Goal: Information Seeking & Learning: Learn about a topic

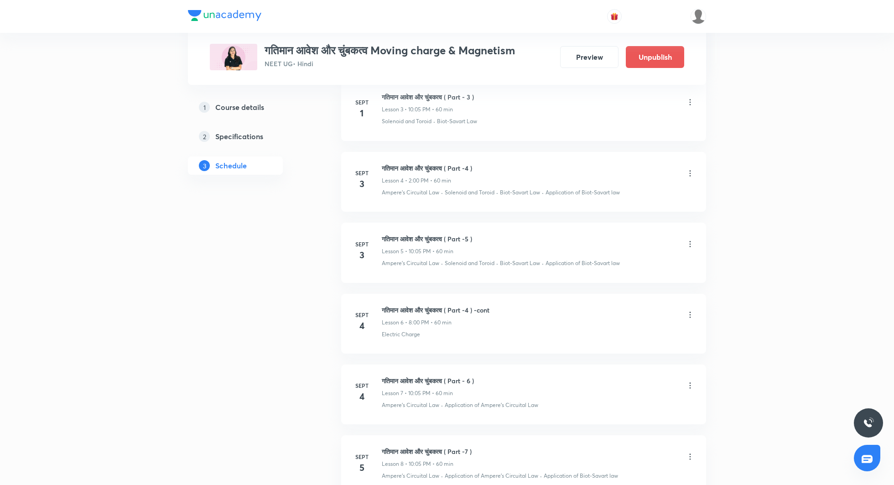
scroll to position [710, 0]
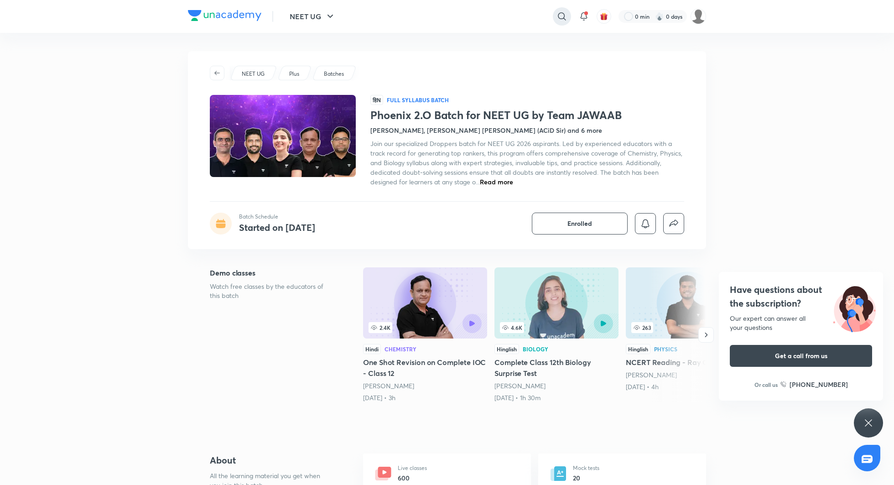
click at [559, 16] on icon at bounding box center [561, 16] width 11 height 11
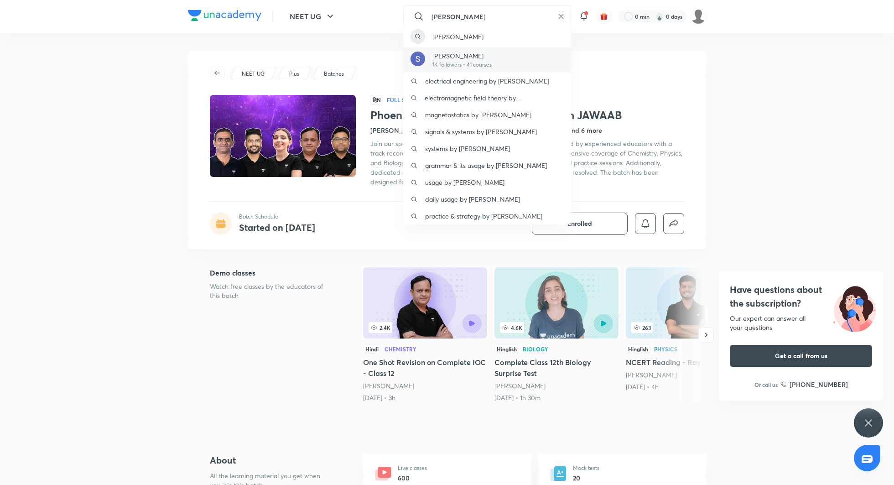
type input "SONALI"
click at [469, 55] on p "Sonali Malik" at bounding box center [461, 56] width 59 height 10
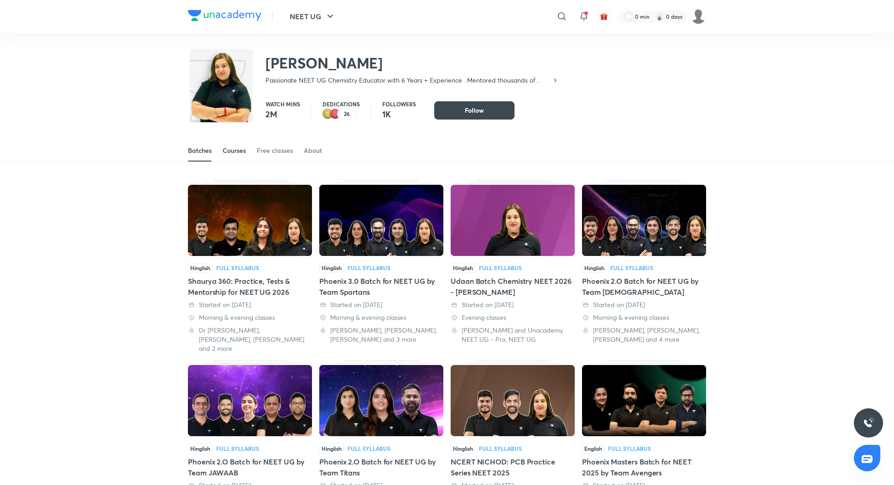
click at [238, 150] on div "Courses" at bounding box center [234, 150] width 23 height 9
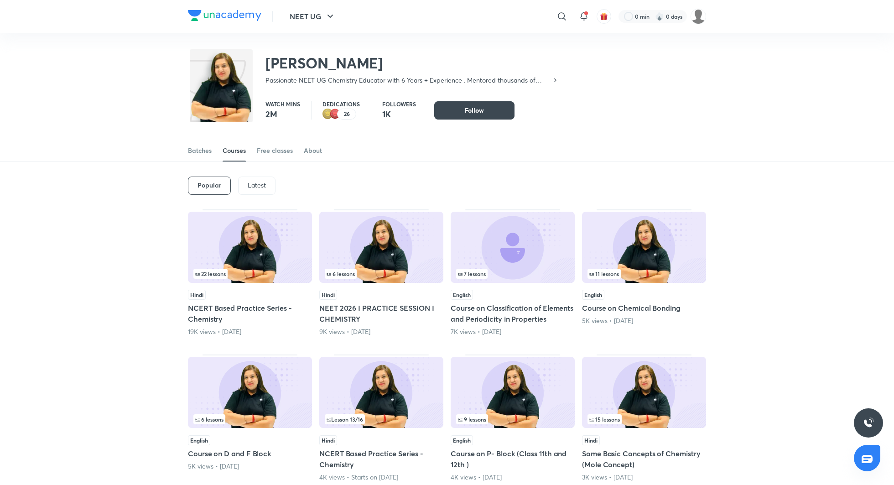
click at [265, 186] on div "Latest" at bounding box center [256, 185] width 37 height 18
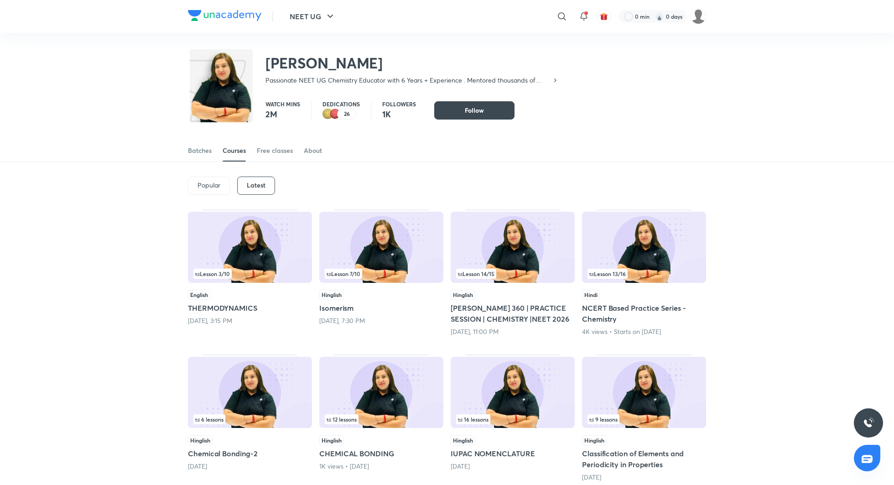
click at [502, 277] on div "Lesson 14 / 15" at bounding box center [512, 274] width 113 height 10
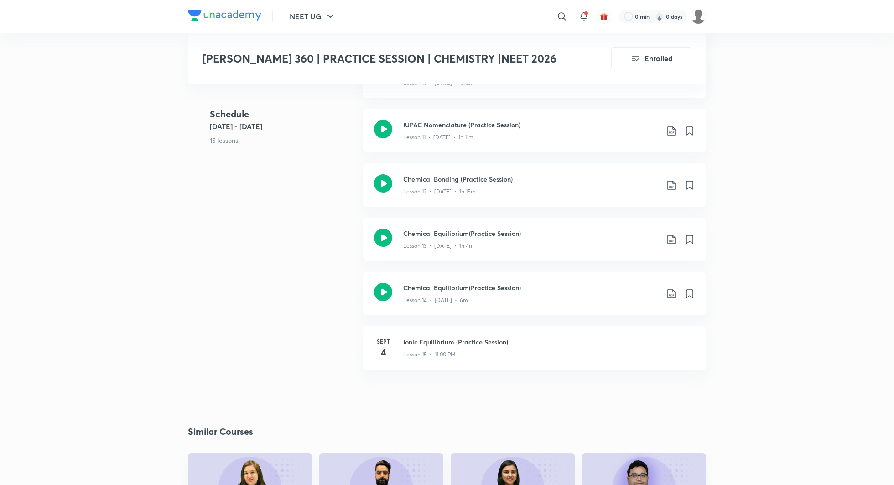
scroll to position [901, 0]
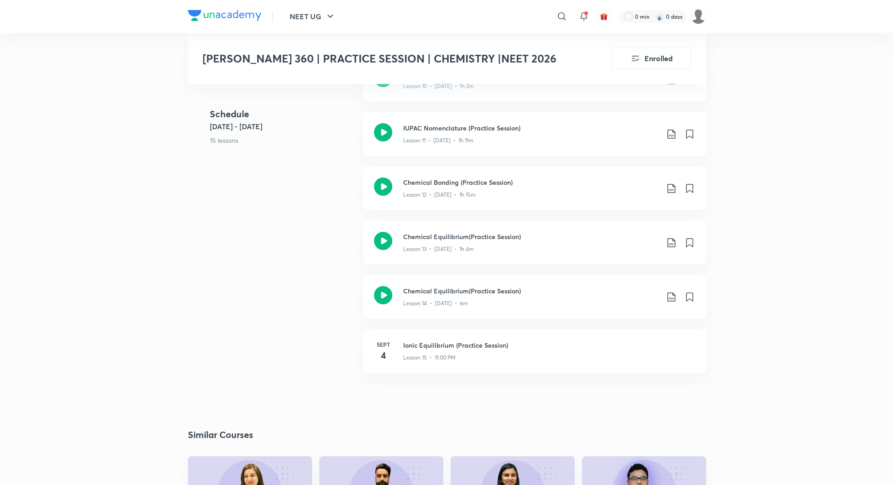
drag, startPoint x: 403, startPoint y: 290, endPoint x: 273, endPoint y: 3, distance: 314.9
click at [557, 17] on icon at bounding box center [561, 16] width 11 height 11
type input "raskhita singh"
click at [468, 38] on p "raskhita singh" at bounding box center [457, 37] width 51 height 10
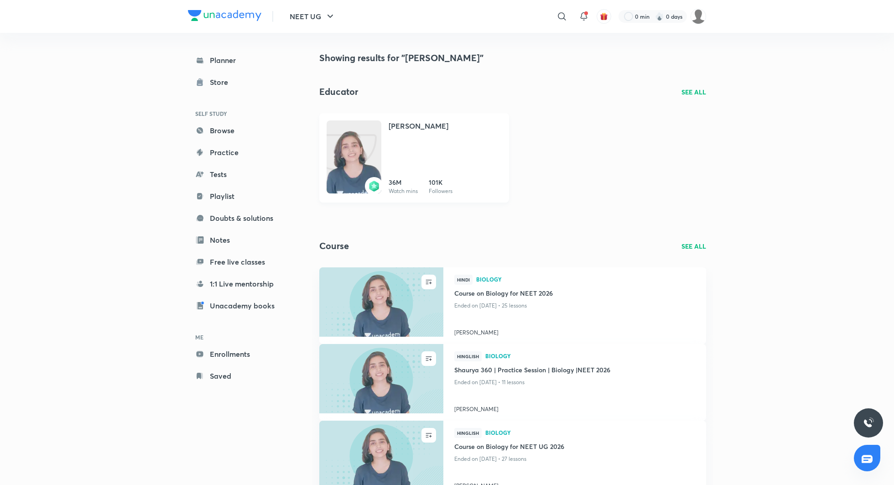
click at [412, 124] on h4 "Dr. Rakshita Singh" at bounding box center [418, 125] width 60 height 11
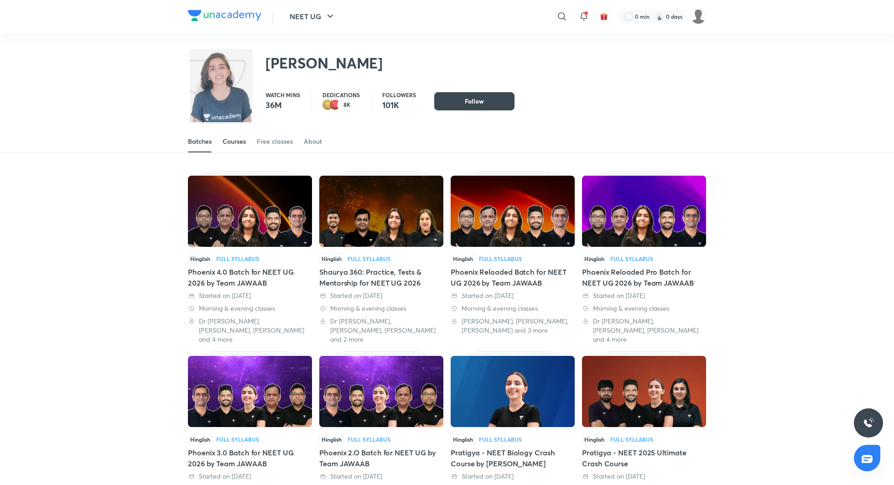
click at [229, 143] on div "Courses" at bounding box center [234, 141] width 23 height 9
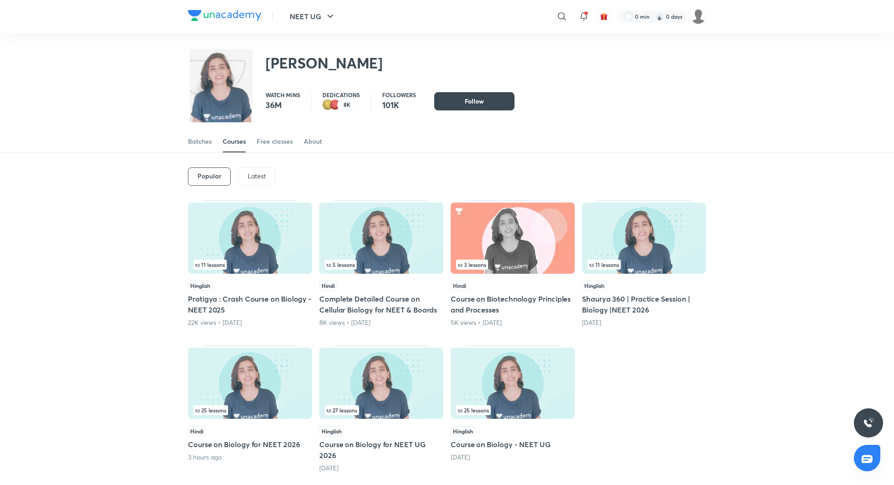
click at [260, 176] on p "Latest" at bounding box center [257, 175] width 18 height 7
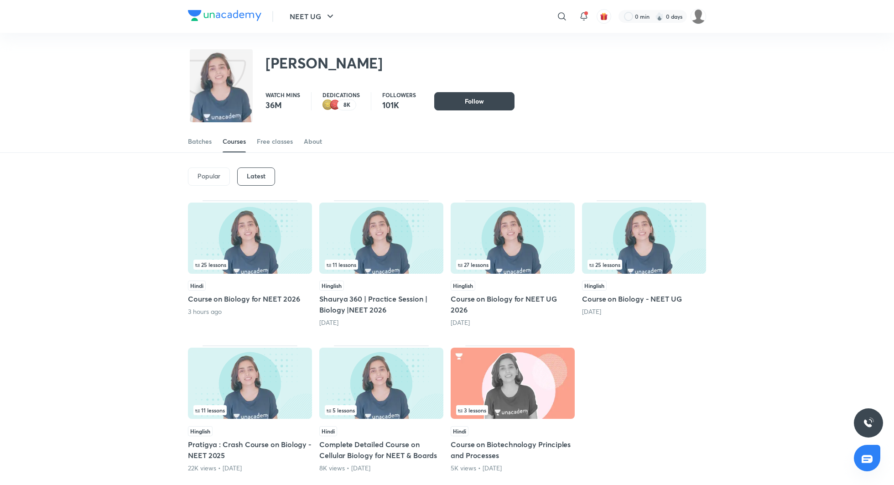
click at [274, 295] on h5 "Course on Biology for NEET 2026" at bounding box center [250, 298] width 124 height 11
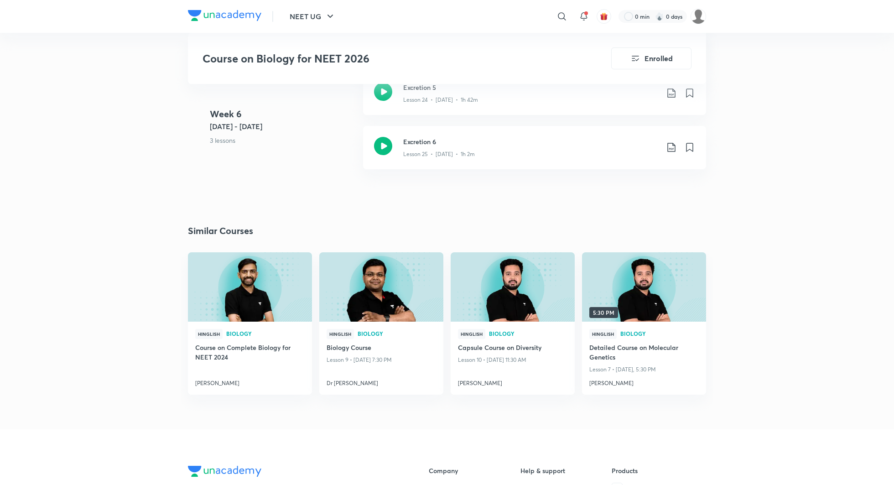
scroll to position [1948, 0]
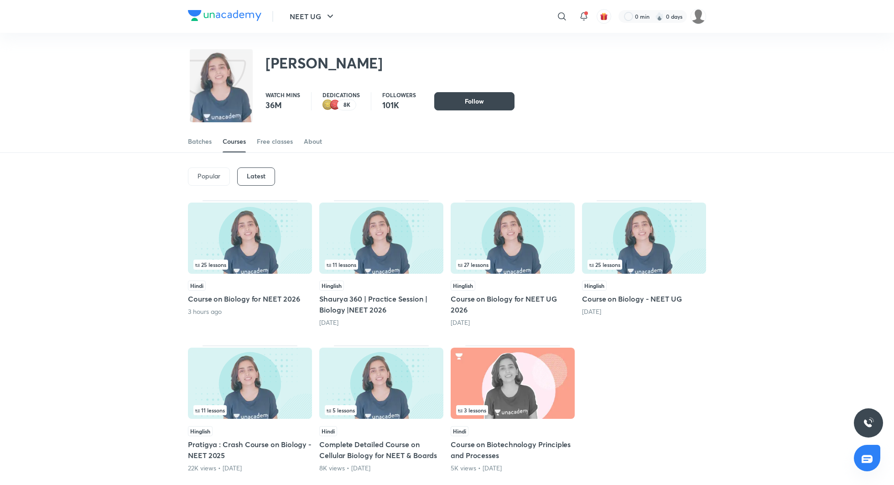
click at [357, 306] on h5 "Shaurya 360 | Practice Session | Biology |NEET 2026" at bounding box center [381, 304] width 124 height 22
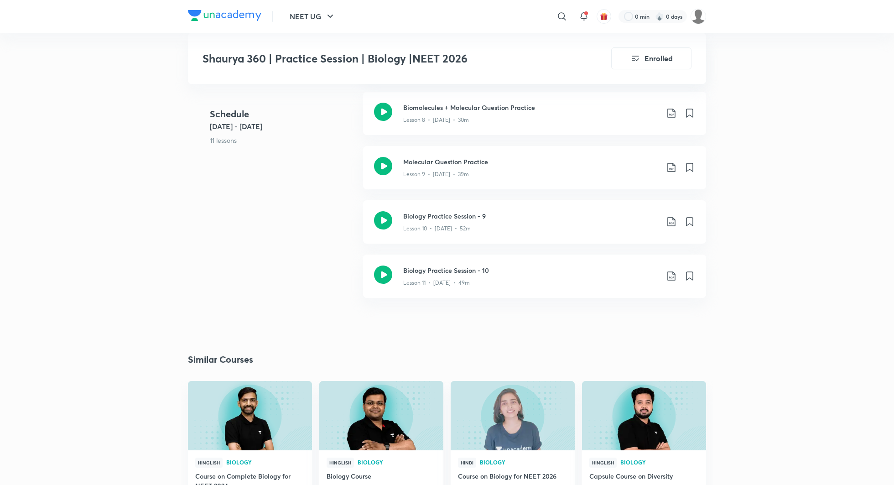
scroll to position [814, 0]
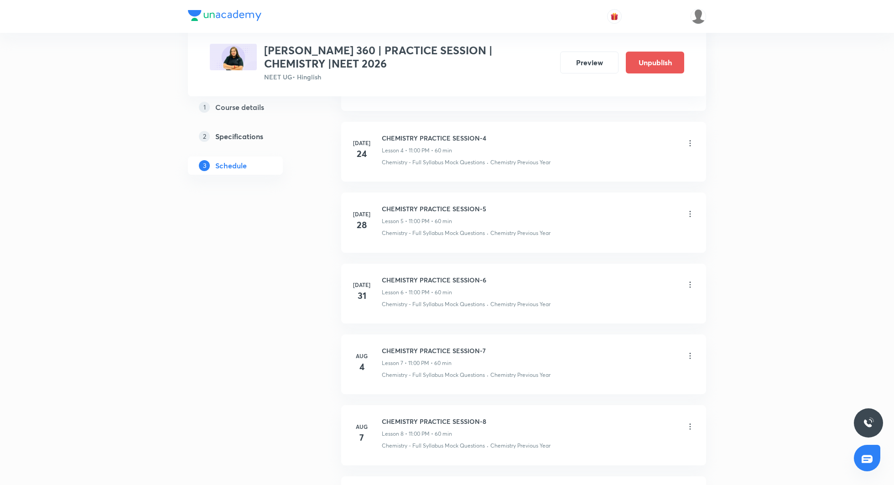
scroll to position [1269, 0]
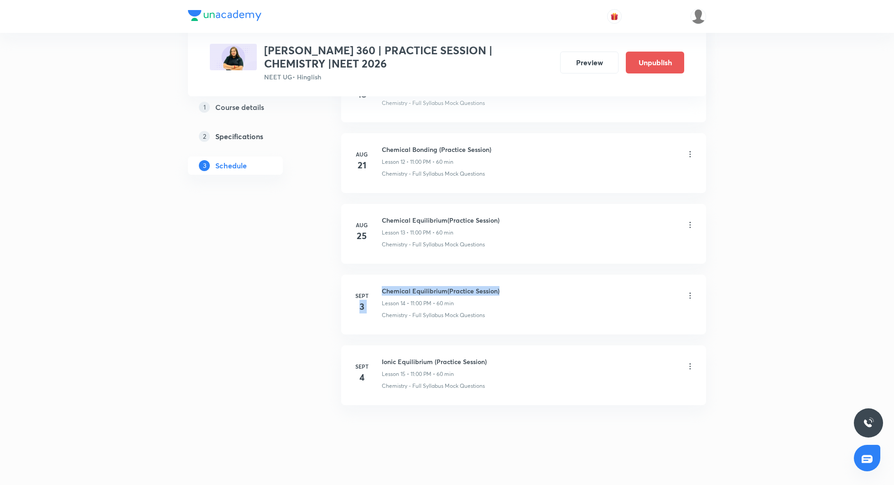
drag, startPoint x: 381, startPoint y: 286, endPoint x: 507, endPoint y: 283, distance: 125.9
click at [506, 286] on div "Sept 3 Chemical Equilibrium(Practice Session) Lesson 14 • 11:00 PM • 60 min Che…" at bounding box center [523, 302] width 342 height 33
click at [507, 286] on div "Chemical Equilibrium(Practice Session) Lesson 14 • 11:00 PM • 60 min" at bounding box center [538, 296] width 313 height 21
drag, startPoint x: 381, startPoint y: 286, endPoint x: 514, endPoint y: 285, distance: 133.1
click at [514, 286] on div "Chemical Equilibrium(Practice Session) Lesson 14 • 11:00 PM • 60 min" at bounding box center [538, 296] width 313 height 21
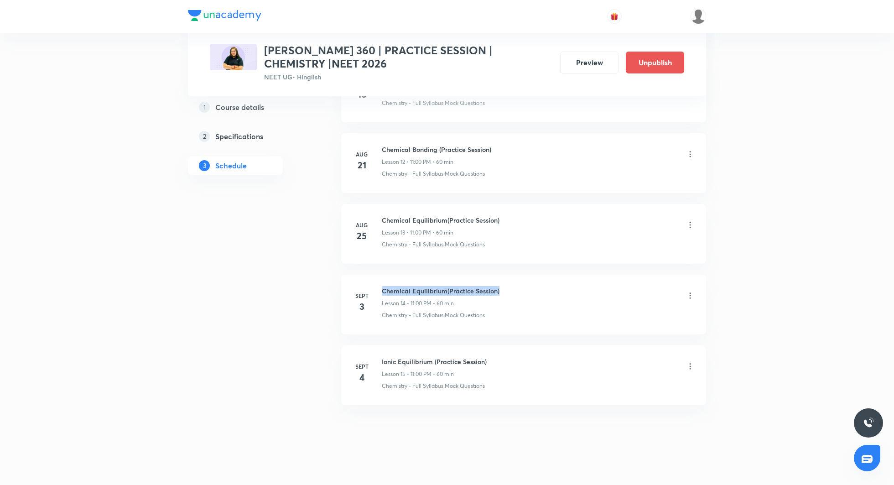
copy h6 "Chemical Equilibrium(Practice Session)"
click at [691, 362] on icon at bounding box center [689, 366] width 9 height 9
click at [630, 377] on li "Edit" at bounding box center [644, 383] width 100 height 17
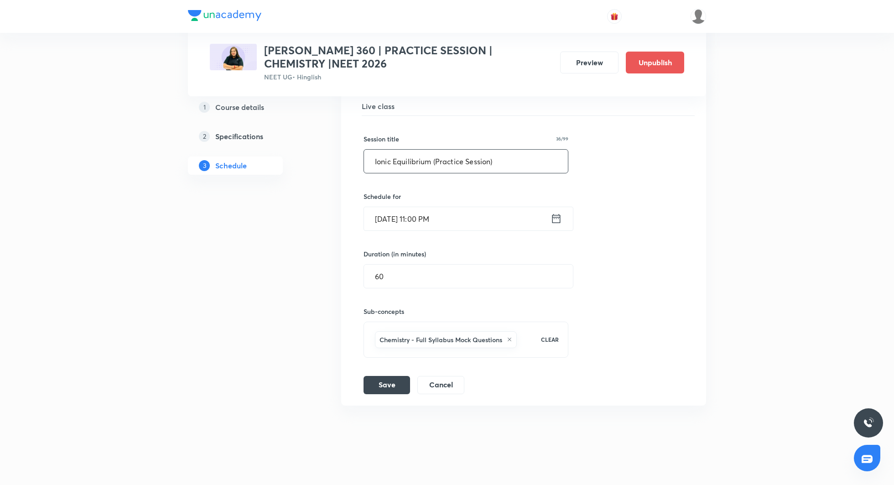
click at [504, 159] on input "Ionic Equilibrium (Practice Session)" at bounding box center [466, 161] width 204 height 23
paste input "Chemical Equilibrium(Practice Session)"
type input "Chemical Equilibrium(Practice Session) - cont."
click at [559, 215] on icon at bounding box center [555, 218] width 11 height 13
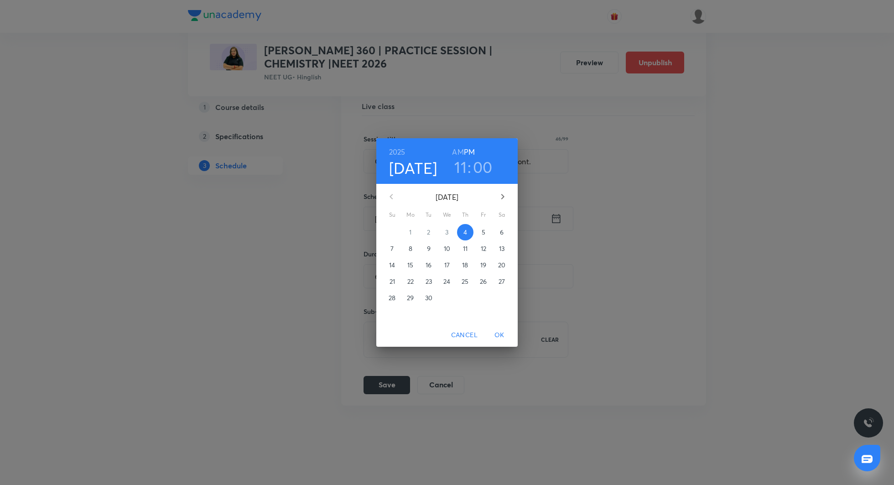
click at [457, 166] on h3 "11" at bounding box center [460, 166] width 12 height 19
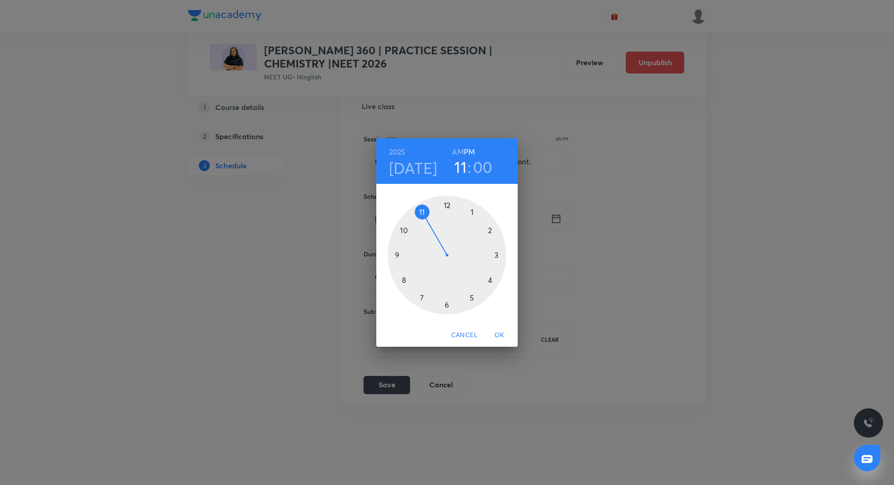
click at [404, 230] on div at bounding box center [447, 255] width 119 height 119
click at [498, 328] on button "OK" at bounding box center [499, 334] width 29 height 17
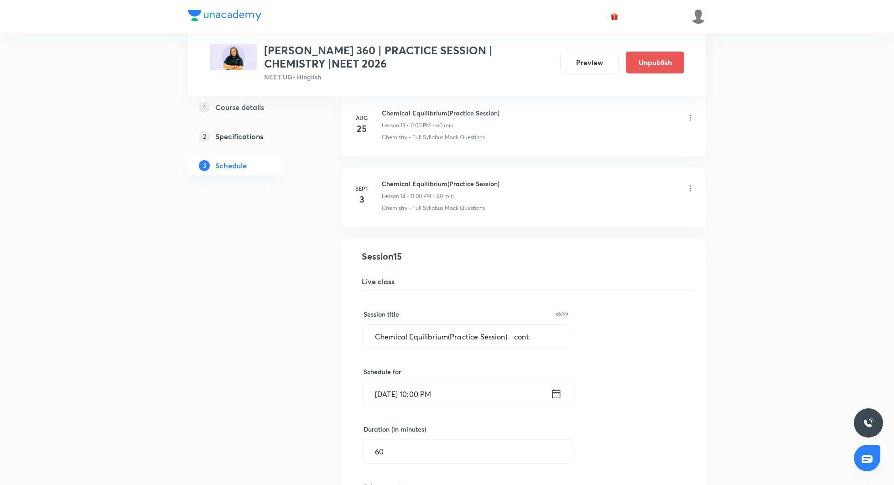
scroll to position [1040, 0]
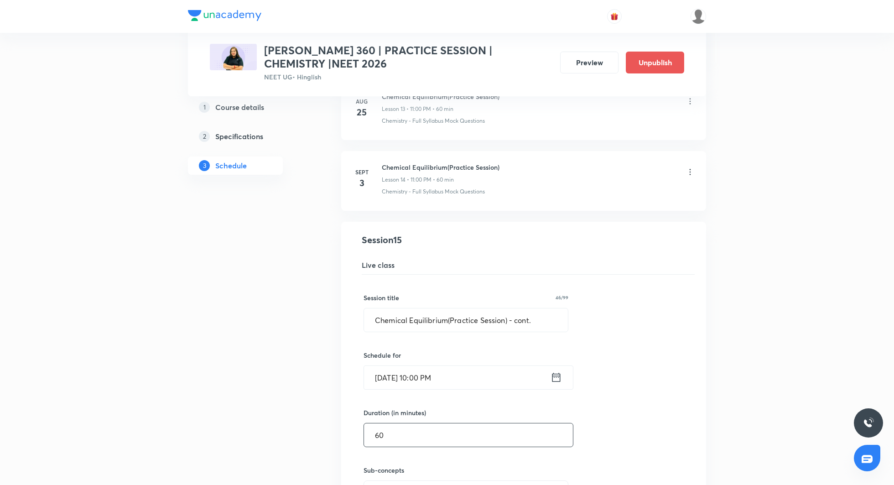
click at [433, 431] on input "60" at bounding box center [468, 434] width 209 height 23
type input "6"
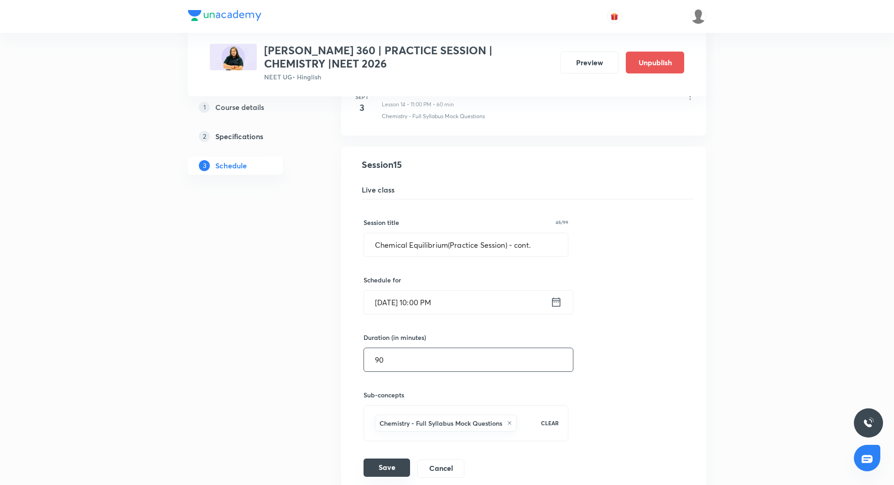
type input "90"
click at [387, 462] on button "Save" at bounding box center [386, 467] width 47 height 18
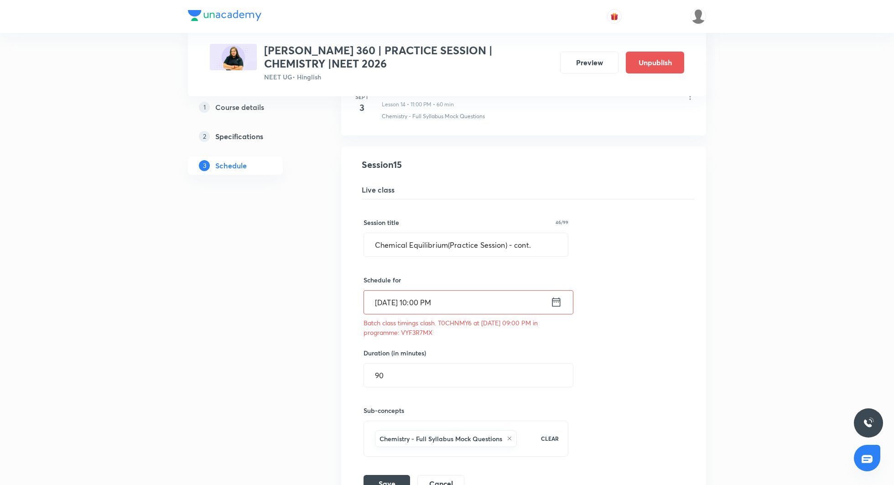
drag, startPoint x: 401, startPoint y: 326, endPoint x: 436, endPoint y: 326, distance: 35.1
click at [436, 326] on p "Batch class timings clash. T0CHNMY6 at 04 Sep 2025 09:00 PM in programme: VYF3R…" at bounding box center [465, 327] width 205 height 19
copy p "VYF3R7MX"
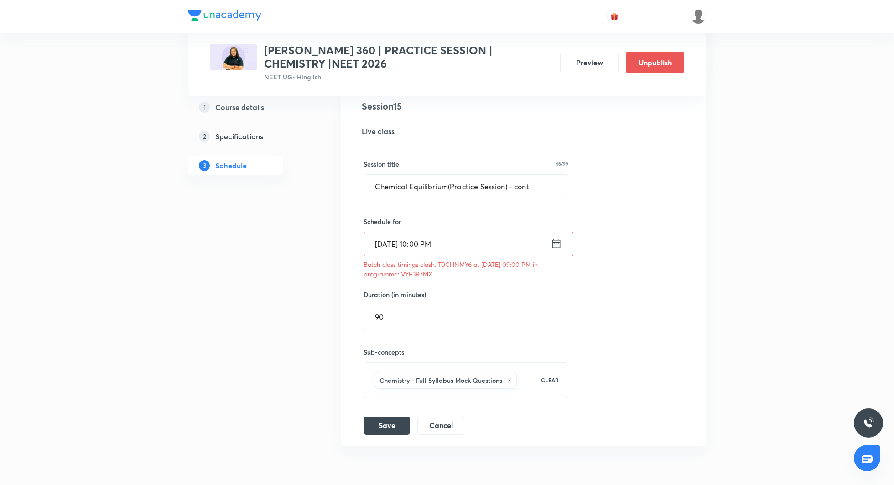
scroll to position [1182, 0]
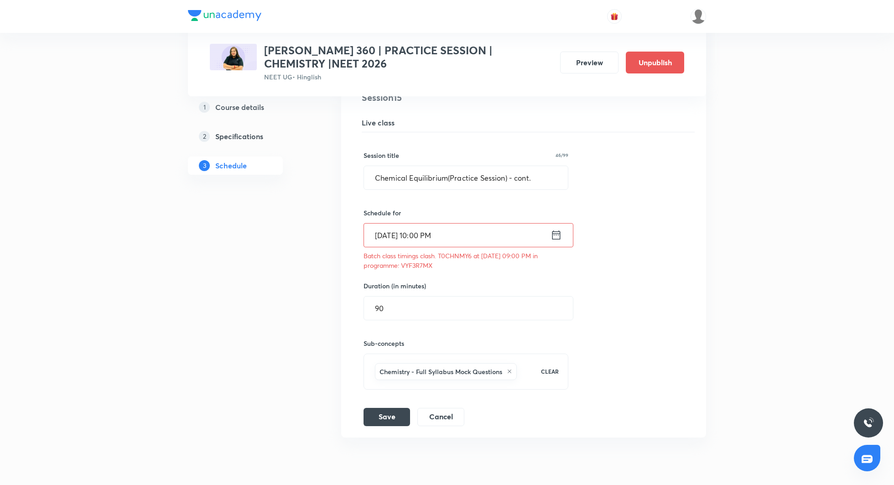
click at [557, 233] on icon at bounding box center [555, 234] width 11 height 13
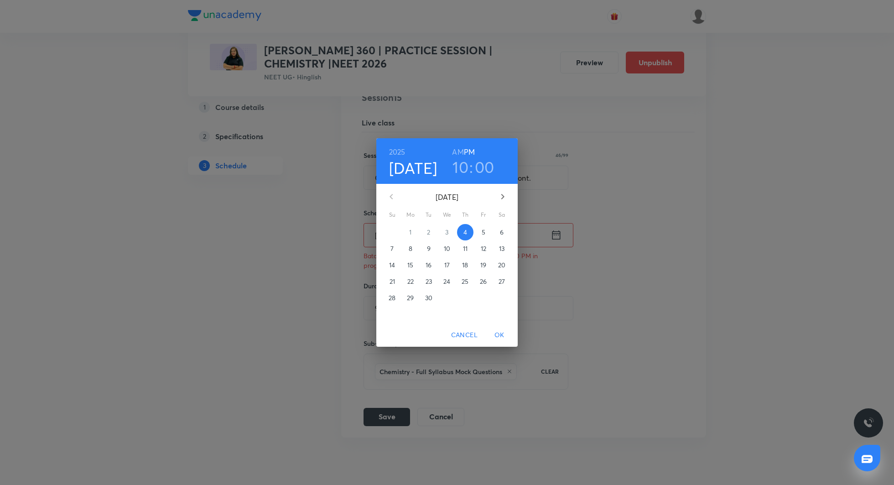
click at [487, 165] on h3 "00" at bounding box center [485, 166] width 20 height 19
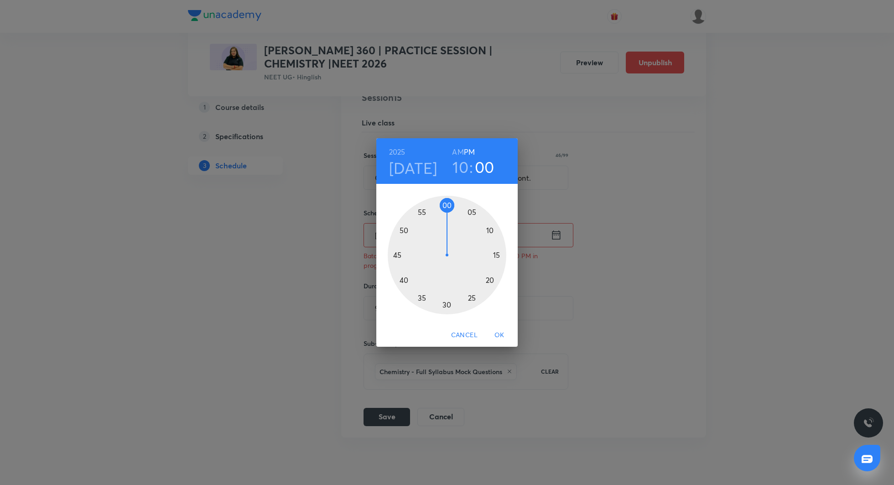
click at [445, 305] on div at bounding box center [447, 255] width 119 height 119
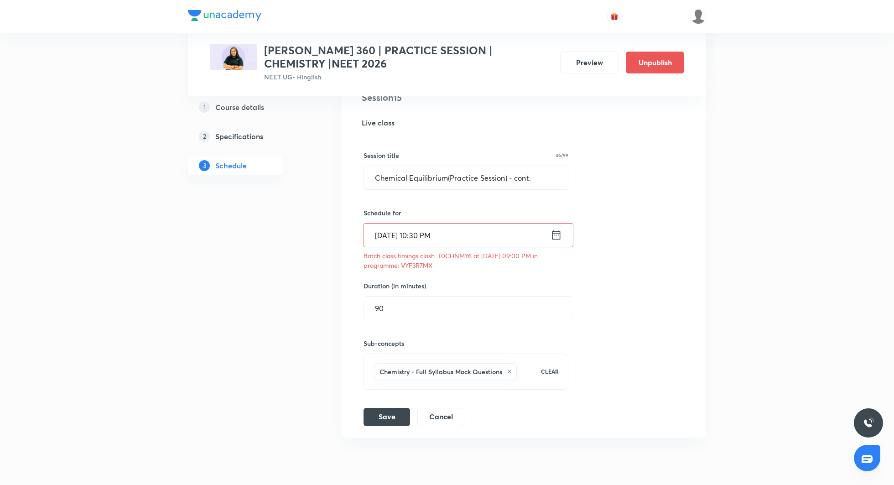
click at [555, 228] on icon at bounding box center [555, 234] width 11 height 13
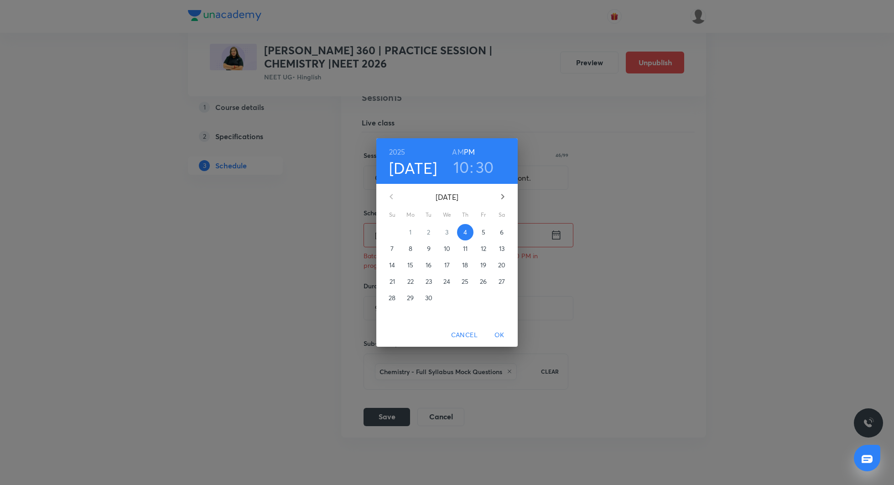
click at [484, 161] on h3 "30" at bounding box center [485, 166] width 18 height 19
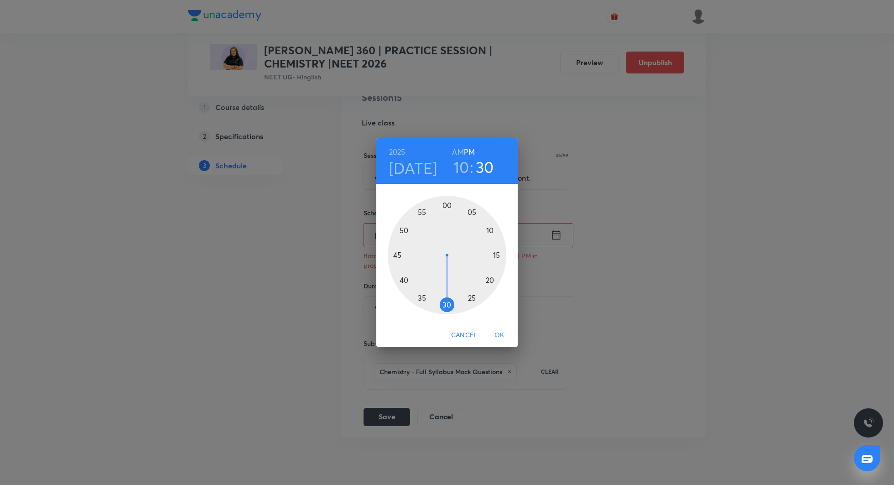
click at [449, 202] on div at bounding box center [447, 255] width 119 height 119
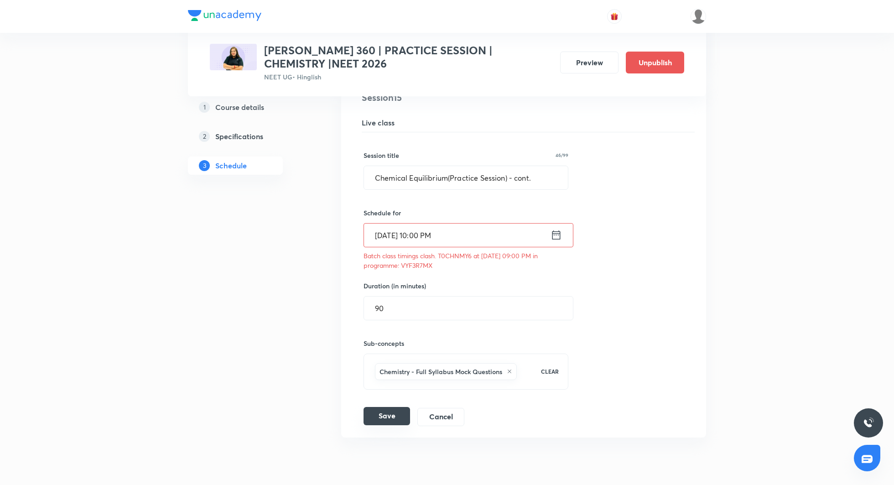
click at [388, 407] on button "Save" at bounding box center [386, 416] width 47 height 18
click at [556, 230] on icon at bounding box center [556, 234] width 8 height 9
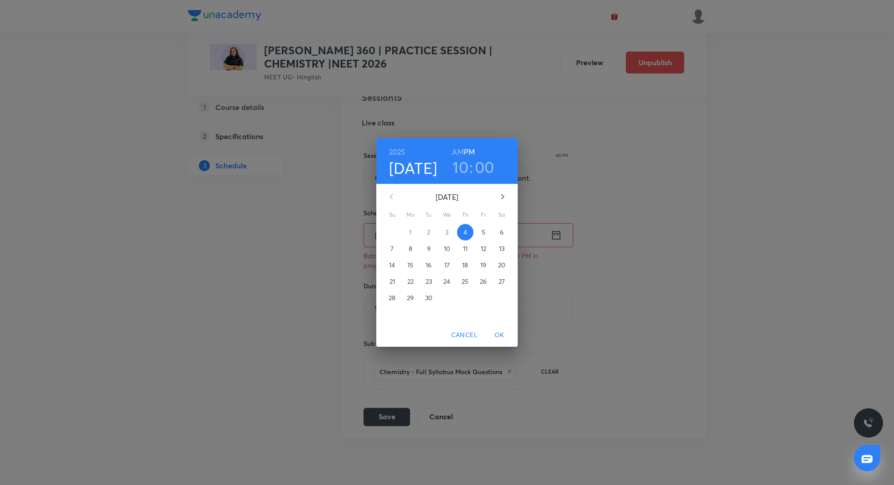
click at [482, 164] on h3 "00" at bounding box center [485, 166] width 20 height 19
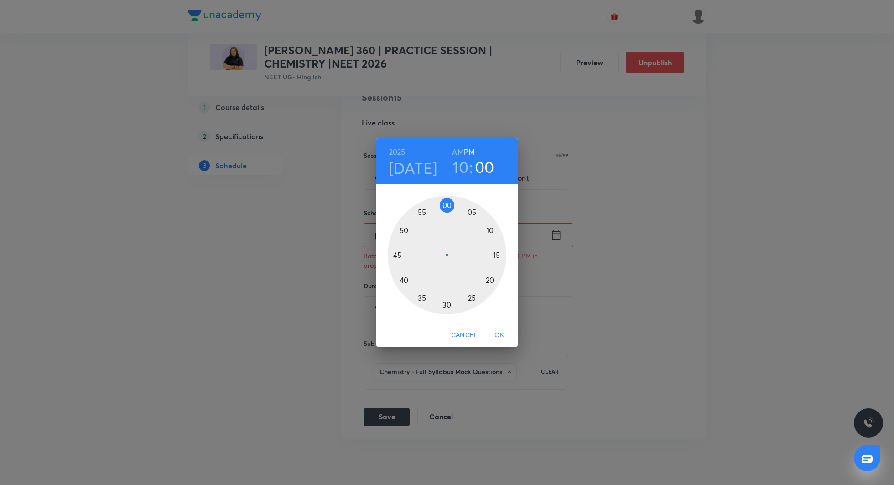
click at [447, 304] on div at bounding box center [447, 255] width 119 height 119
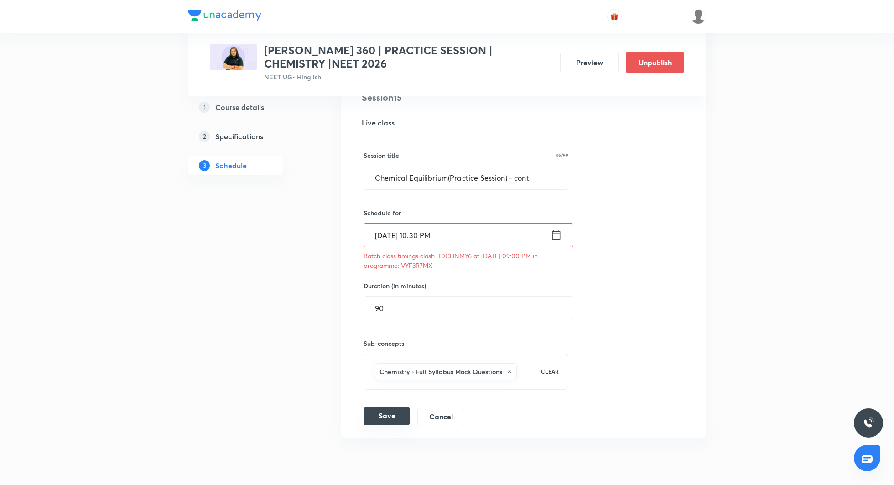
click at [388, 408] on button "Save" at bounding box center [386, 416] width 47 height 18
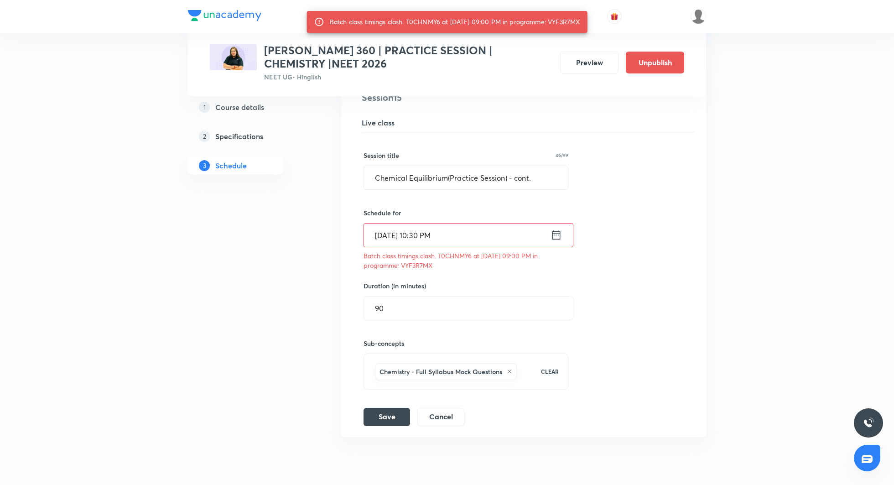
click at [437, 229] on input "Sept 4, 2025, 10:30 PM" at bounding box center [457, 234] width 186 height 23
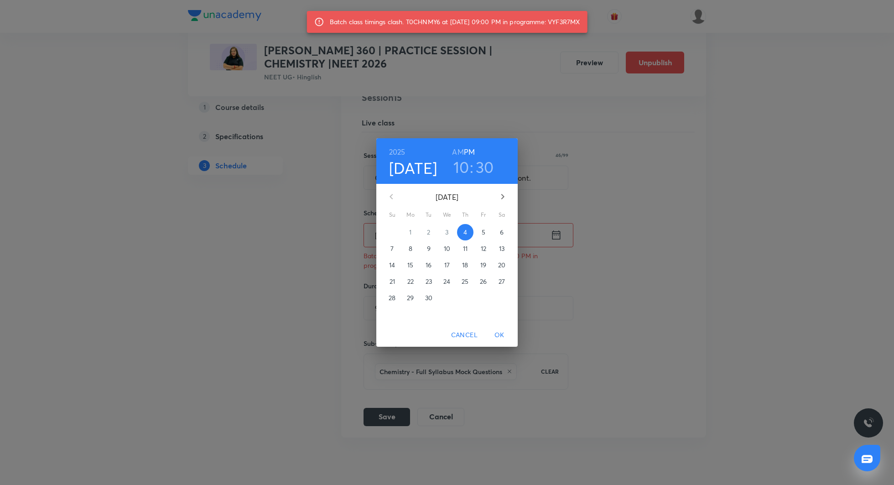
click at [486, 166] on h3 "30" at bounding box center [485, 166] width 18 height 19
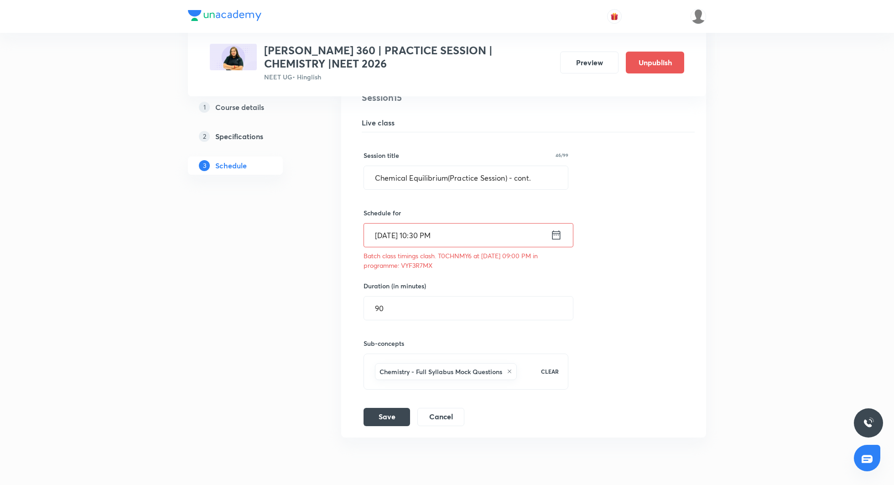
click at [557, 233] on icon at bounding box center [555, 234] width 11 height 13
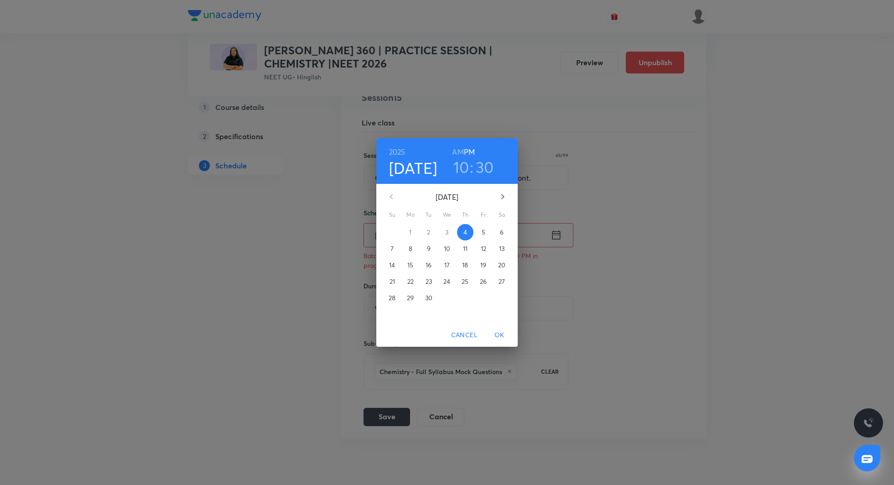
click at [491, 166] on h3 "30" at bounding box center [485, 166] width 18 height 19
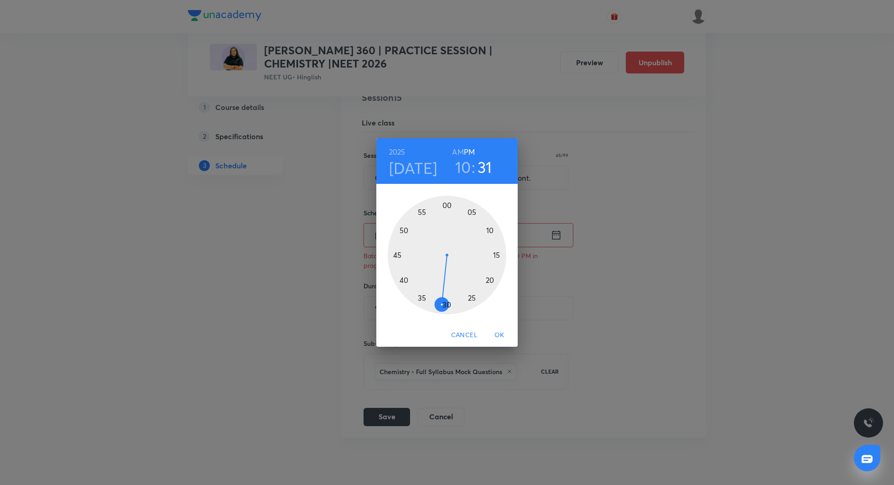
drag, startPoint x: 447, startPoint y: 305, endPoint x: 442, endPoint y: 305, distance: 4.6
click at [442, 305] on div at bounding box center [447, 255] width 119 height 119
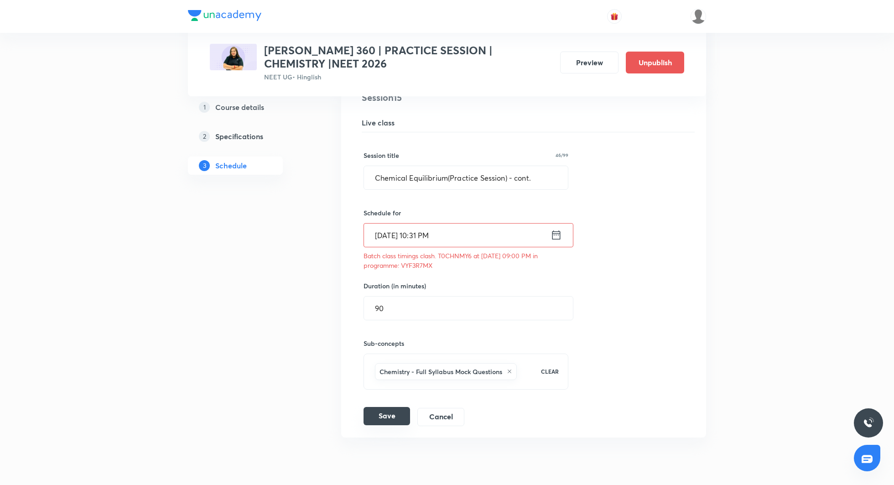
click at [390, 410] on button "Save" at bounding box center [386, 416] width 47 height 18
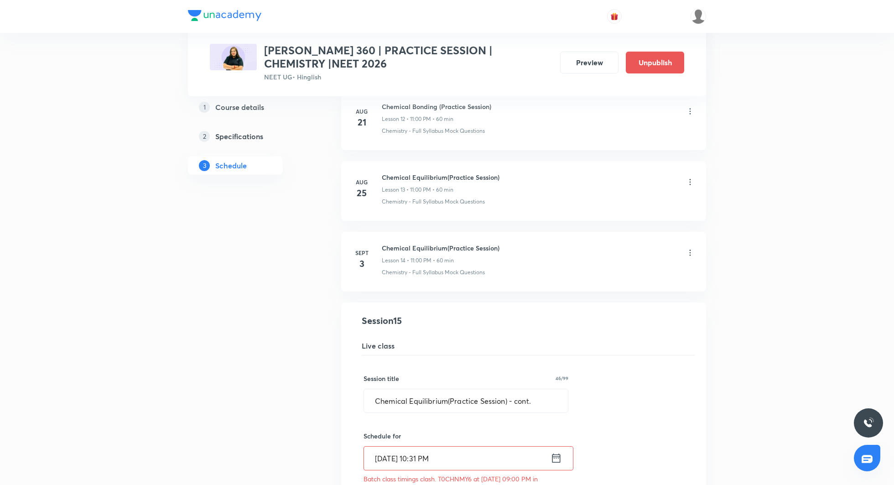
scroll to position [1214, 0]
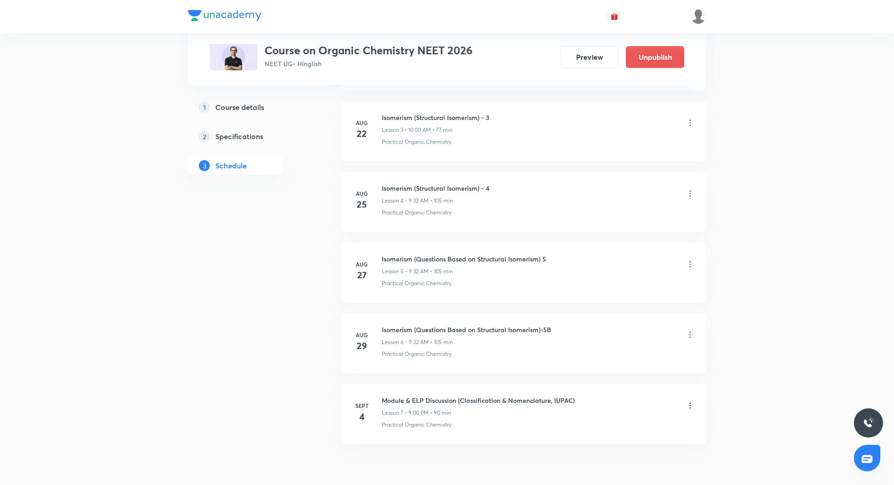
scroll to position [694, 0]
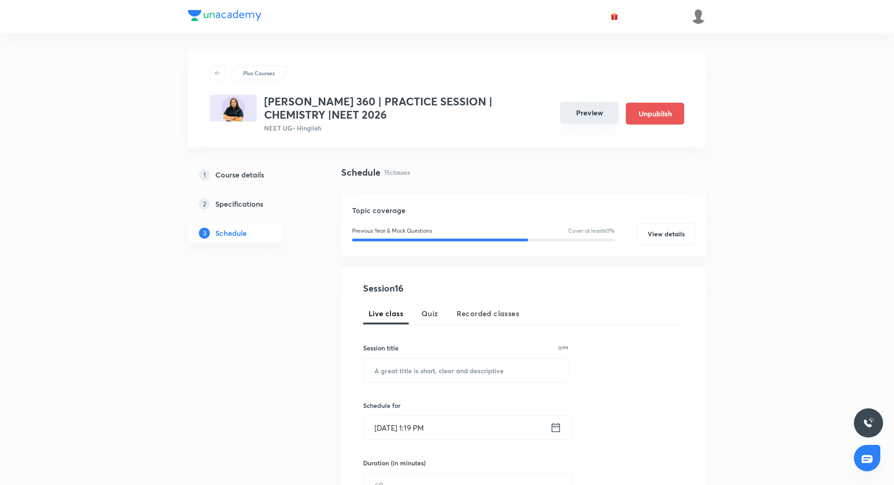
click at [581, 116] on button "Preview" at bounding box center [589, 113] width 58 height 22
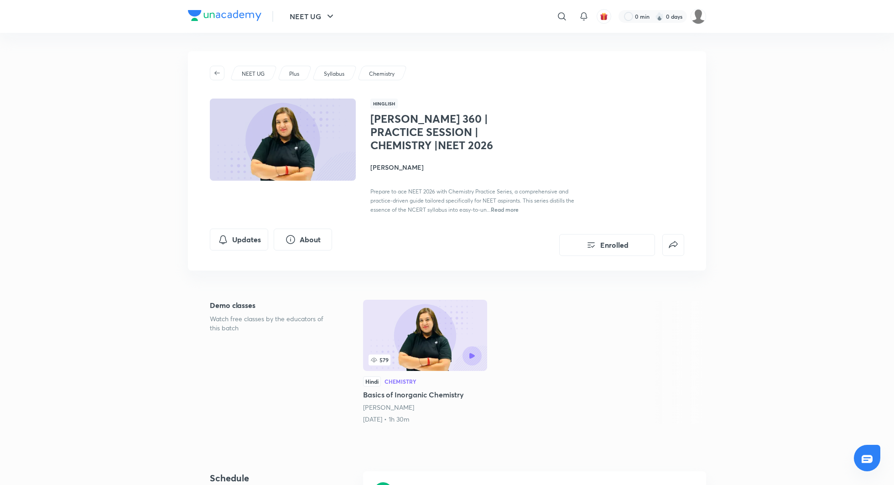
click at [395, 164] on h4 "Sonali Malik" at bounding box center [472, 167] width 204 height 10
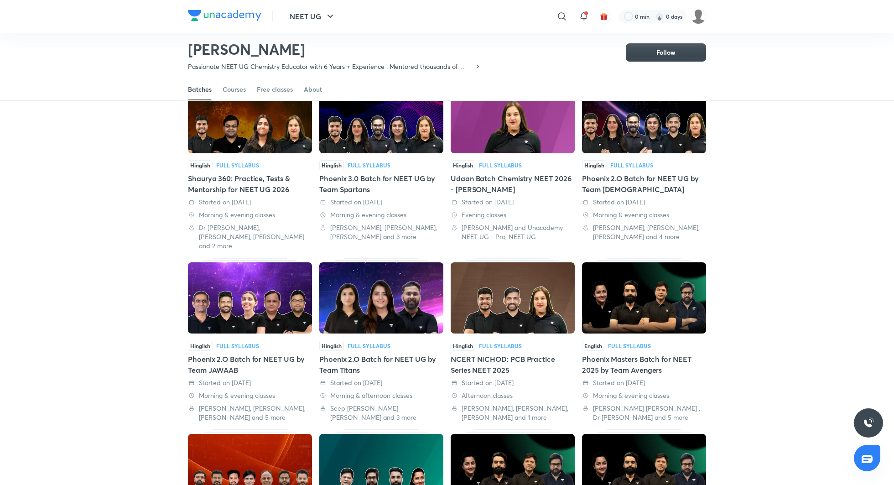
scroll to position [79, 0]
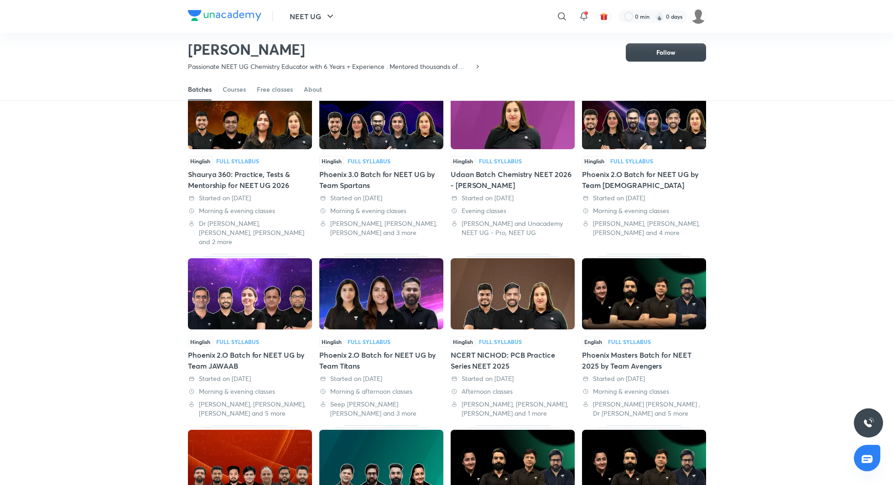
click at [263, 165] on div "Hinglish Full Syllabus" at bounding box center [250, 161] width 124 height 10
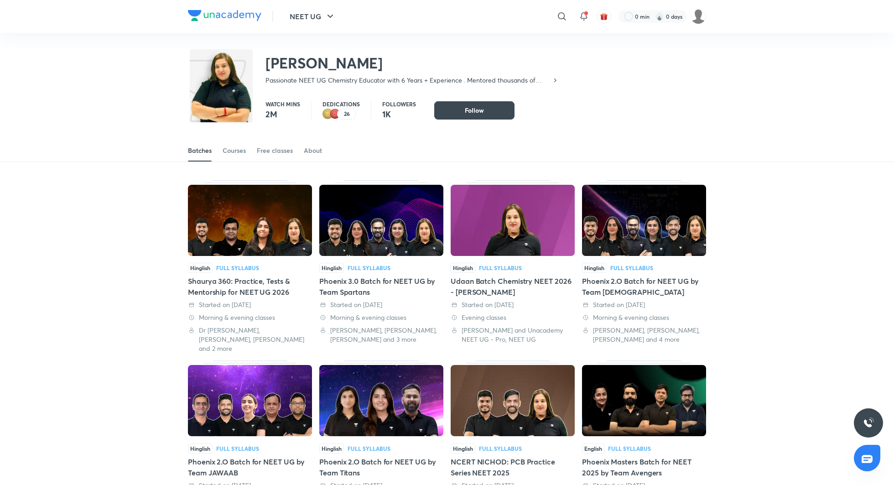
click at [352, 277] on div "Phoenix 3.0 Batch for NEET UG by Team Spartans" at bounding box center [381, 286] width 124 height 22
click at [488, 282] on div "Udaan Batch Chemistry NEET 2026 - Sonali Malik" at bounding box center [513, 286] width 124 height 22
click at [641, 285] on div "Phoenix 2.O Batch for NEET UG by Team Spartans" at bounding box center [644, 286] width 124 height 22
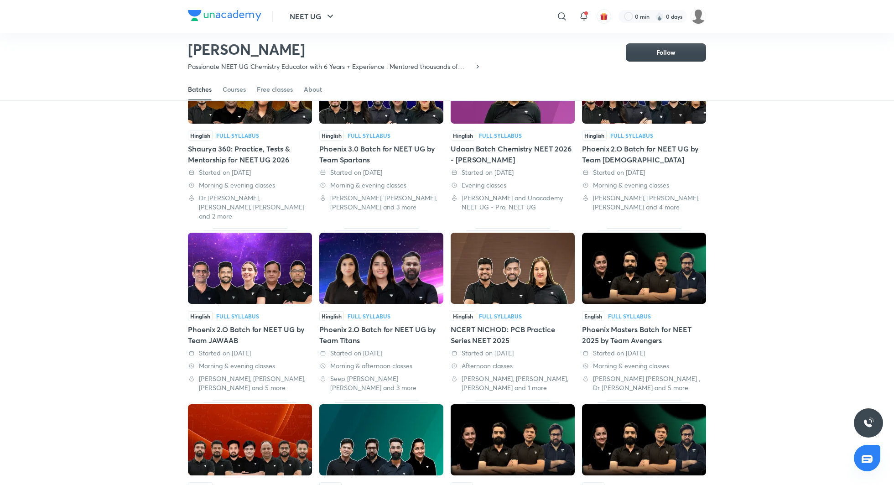
scroll to position [128, 0]
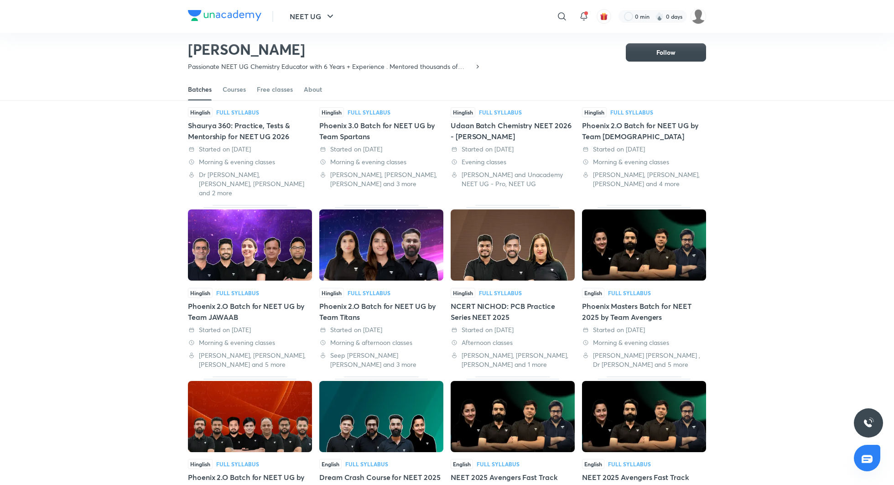
click at [286, 300] on div "Phoenix 2.O Batch for NEET UG by Team JAWAAB" at bounding box center [250, 311] width 124 height 22
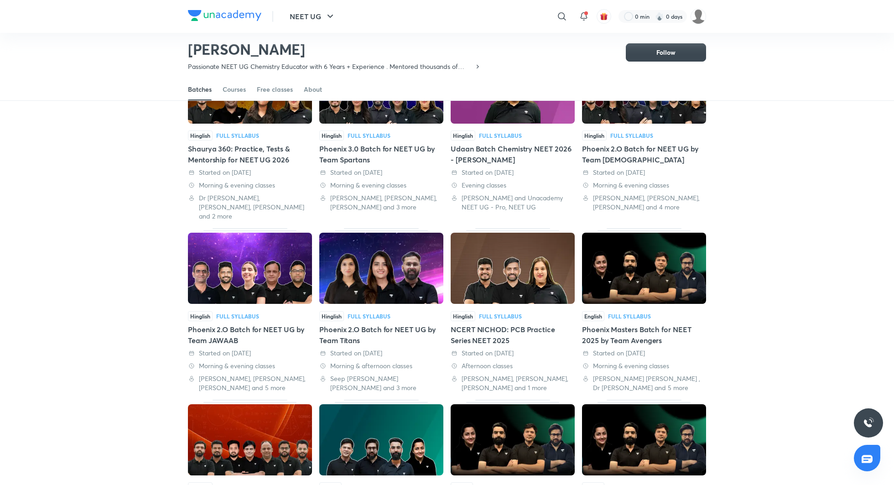
scroll to position [109, 0]
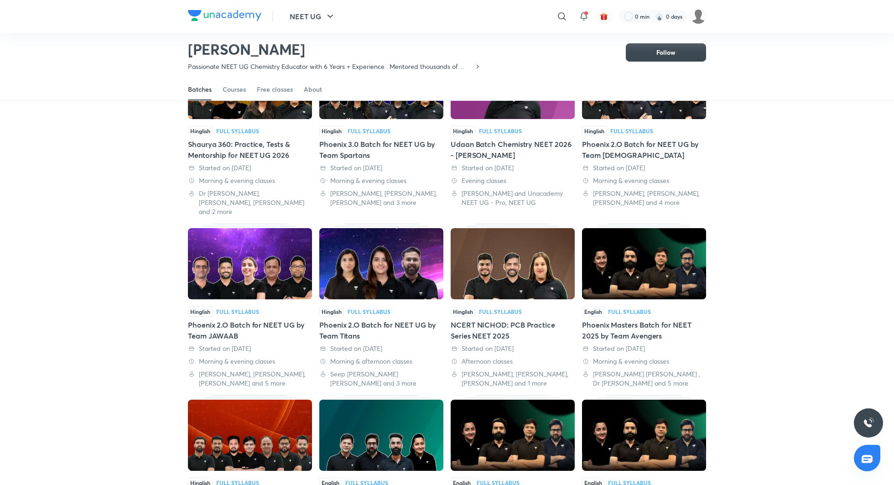
click at [412, 319] on div "Phoenix 2.O Batch for NEET UG by Team Titans" at bounding box center [381, 330] width 124 height 22
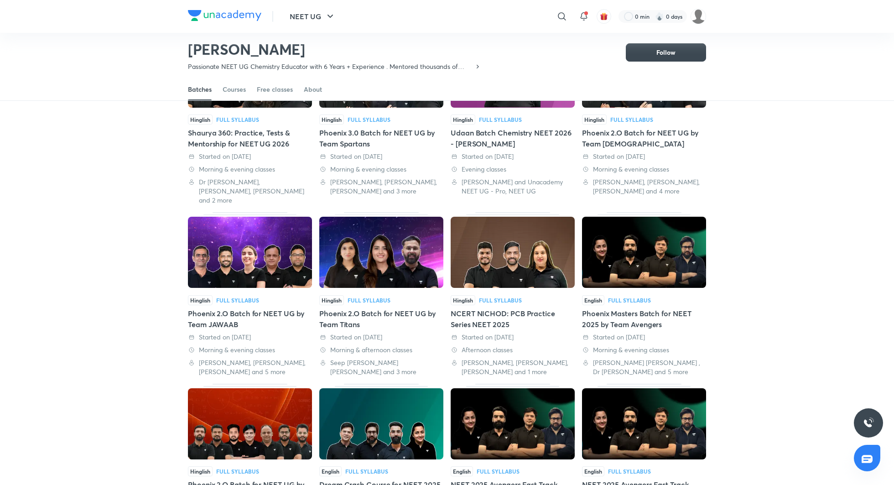
scroll to position [137, 0]
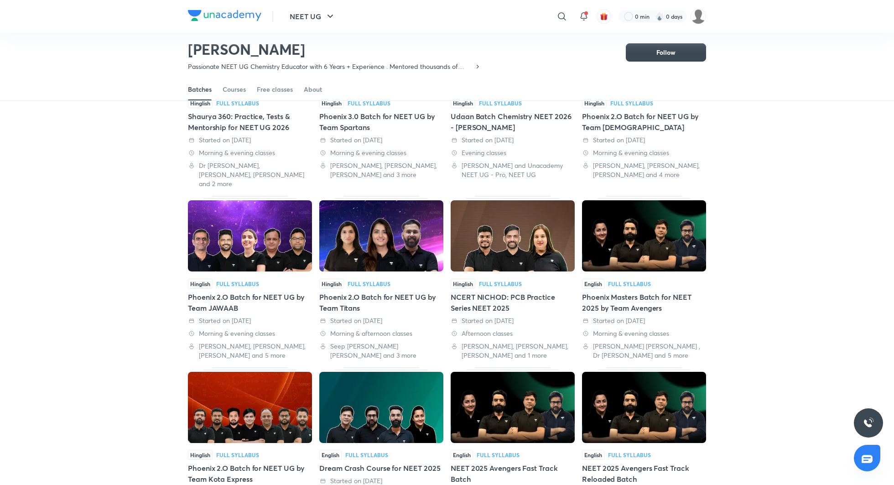
click at [756, 214] on div "Hinglish Full Syllabus Shaurya 360: Practice, Tests & Mentorship for NEET UG 20…" at bounding box center [447, 293] width 894 height 593
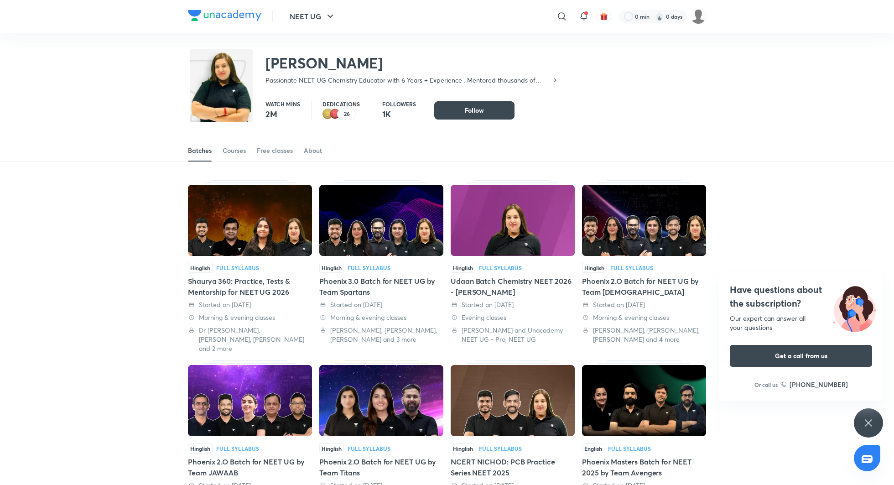
click at [882, 421] on div "Have questions about the subscription? Our expert can answer all your questions…" at bounding box center [868, 422] width 29 height 29
click at [864, 415] on div "Have questions about the subscription? Our expert can answer all your questions…" at bounding box center [868, 422] width 29 height 29
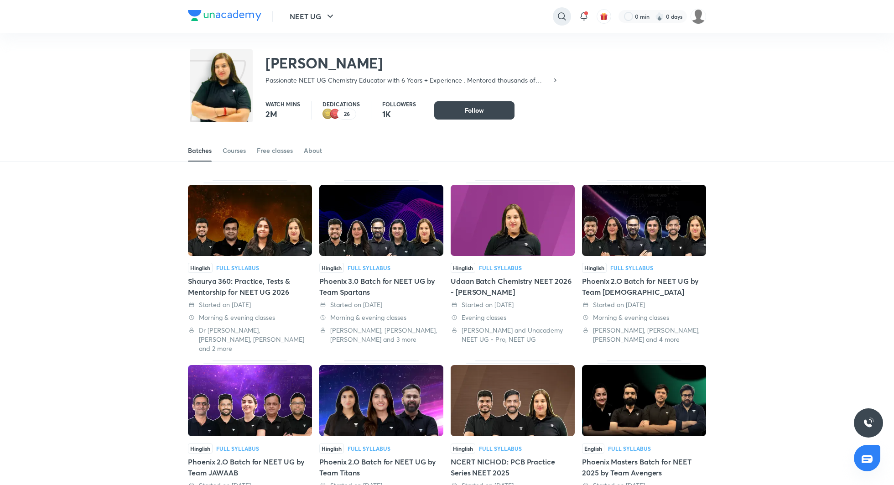
click at [559, 11] on icon at bounding box center [561, 16] width 11 height 11
type input "preeti diwaka"
click at [464, 55] on p "Preeti Diwakar" at bounding box center [463, 56] width 63 height 10
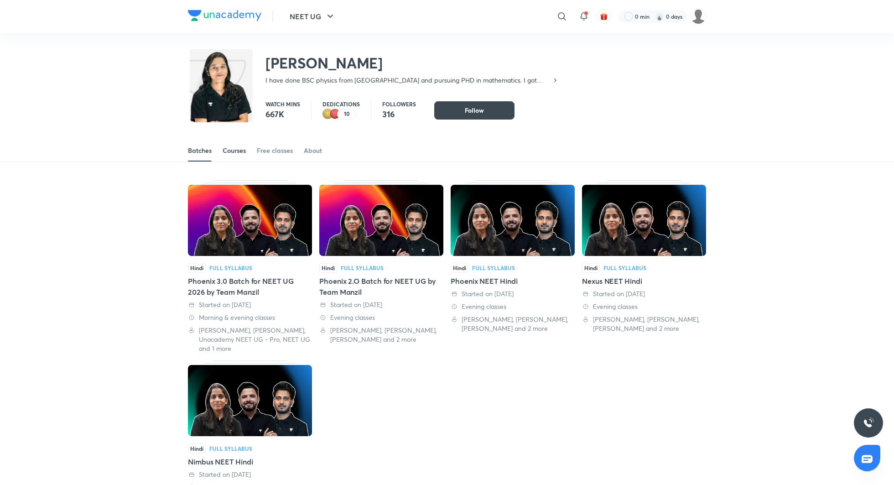
click at [235, 156] on link "Courses" at bounding box center [234, 151] width 23 height 22
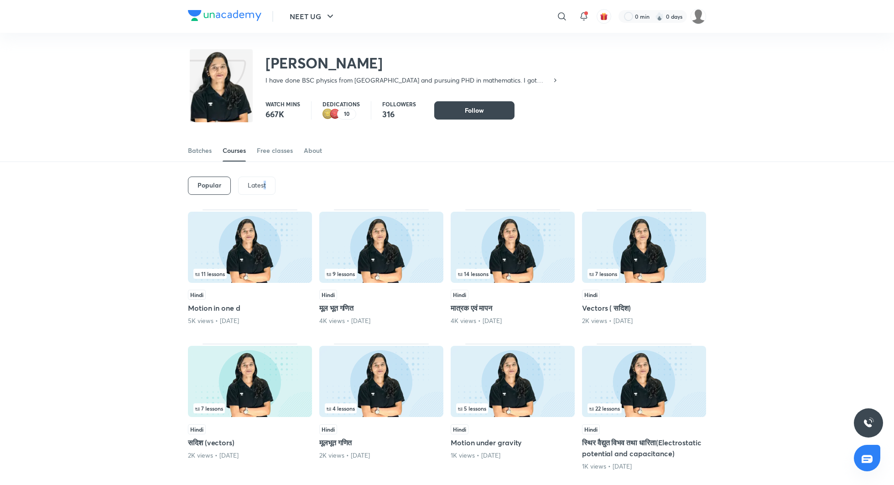
click at [262, 189] on div "Latest" at bounding box center [256, 185] width 37 height 18
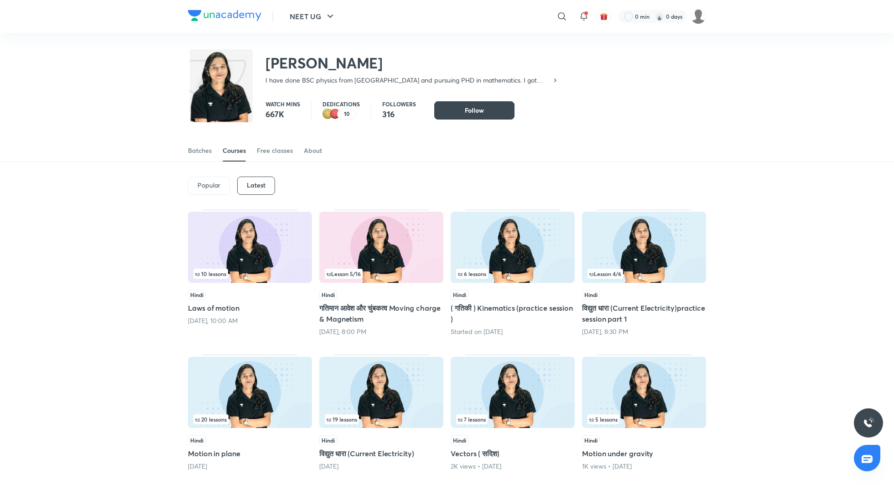
click at [228, 308] on h5 "Laws of motion" at bounding box center [250, 307] width 124 height 11
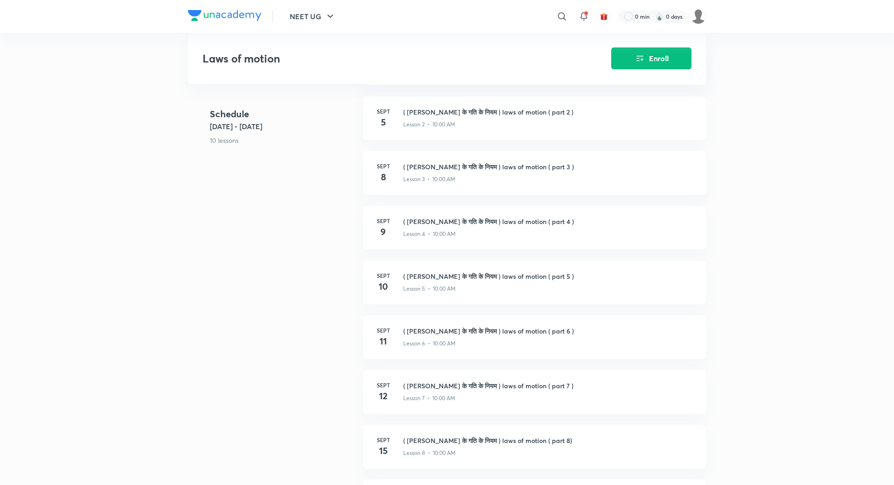
scroll to position [218, 0]
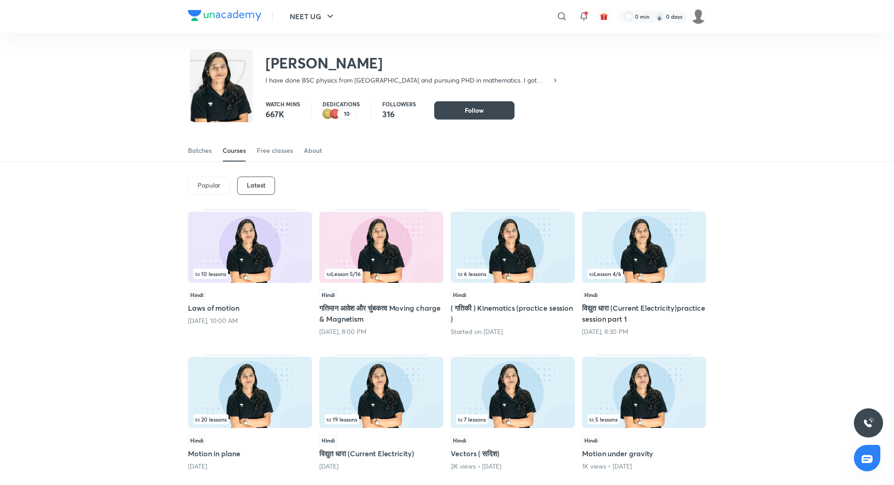
click at [381, 307] on h5 "गतिमान आवेश और चुंबकत्व Moving charge & Magnetism" at bounding box center [381, 313] width 124 height 22
click at [466, 309] on h5 "( गतिकी ) Kinematics (practice session )" at bounding box center [513, 313] width 124 height 22
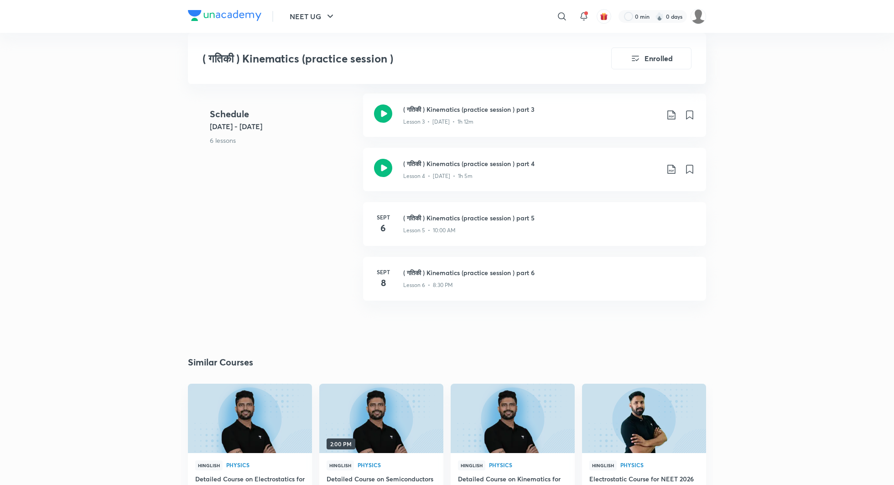
scroll to position [580, 0]
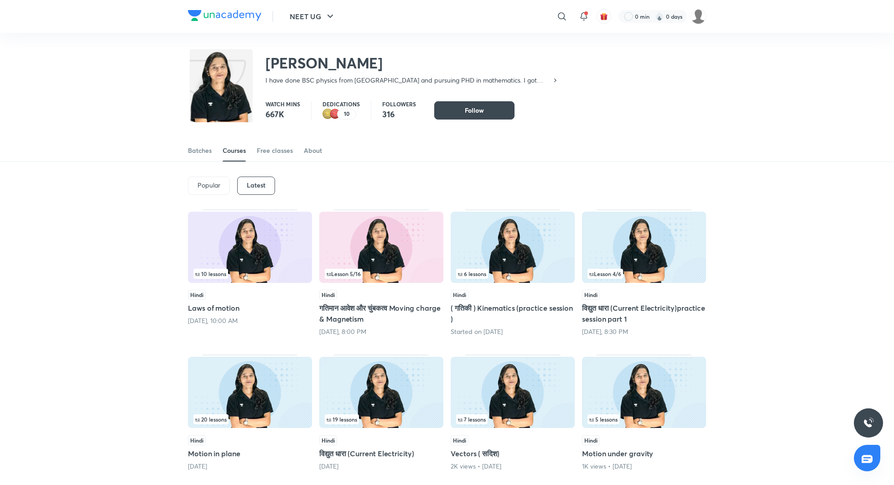
click at [631, 304] on h5 "विद्युत धारा (Current Electricity)practice session part 1" at bounding box center [644, 313] width 124 height 22
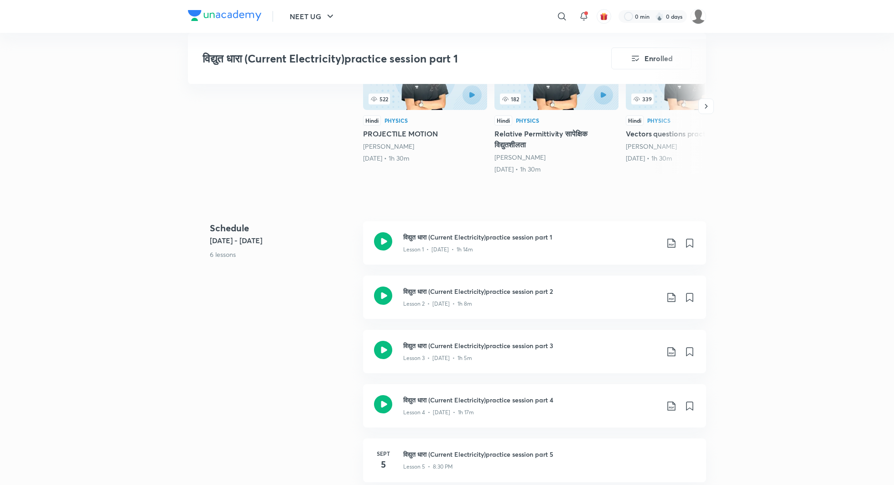
scroll to position [289, 0]
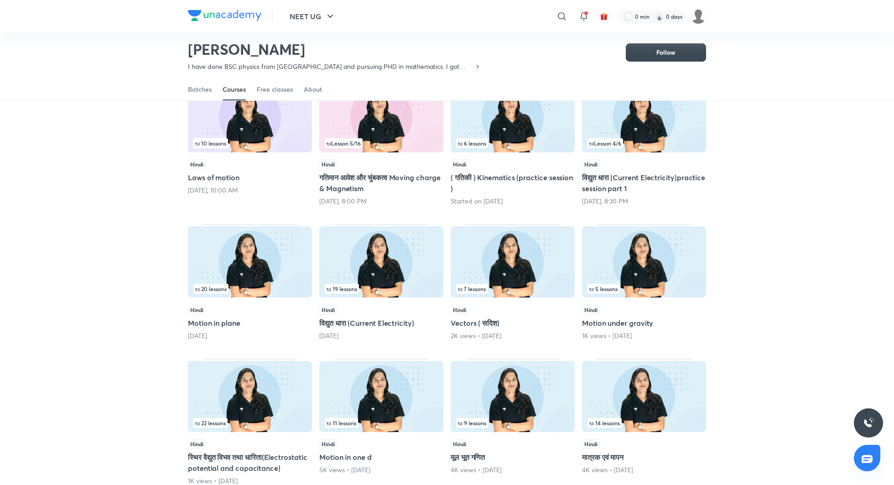
scroll to position [111, 0]
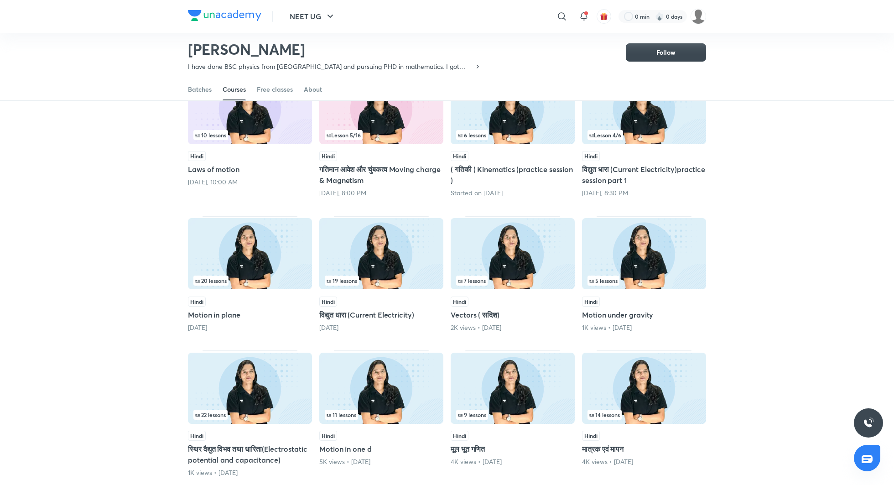
click at [233, 311] on h5 "Motion in plane" at bounding box center [250, 314] width 124 height 11
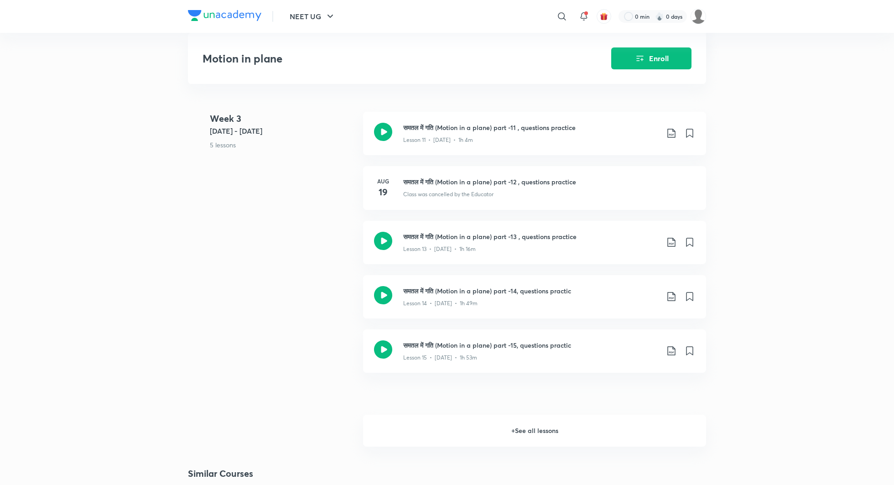
scroll to position [1106, 0]
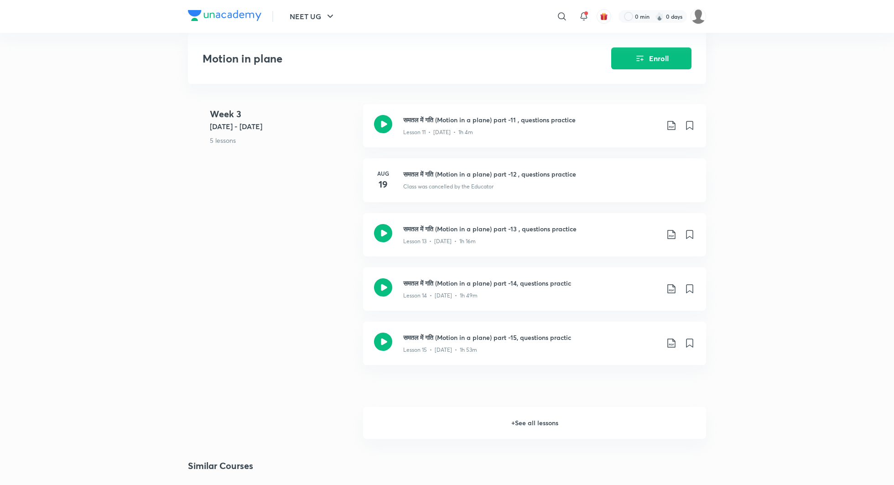
click at [521, 419] on h6 "+ See all lessons" at bounding box center [534, 423] width 343 height 32
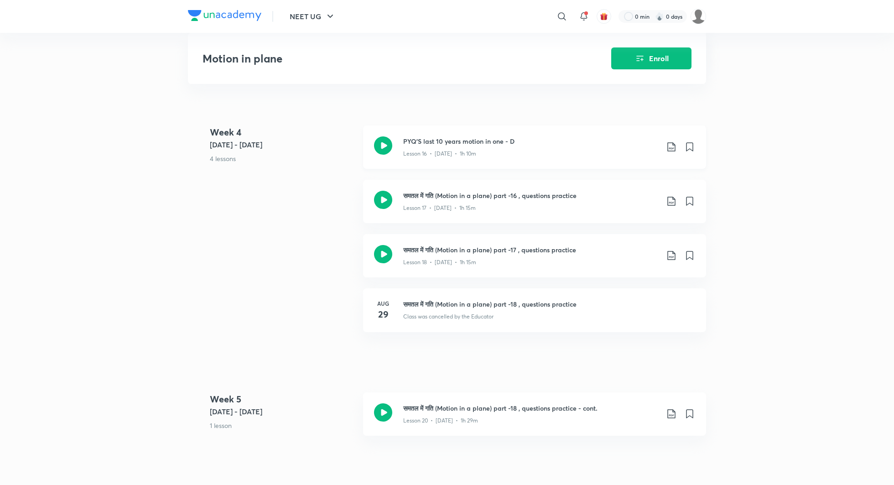
scroll to position [1409, 0]
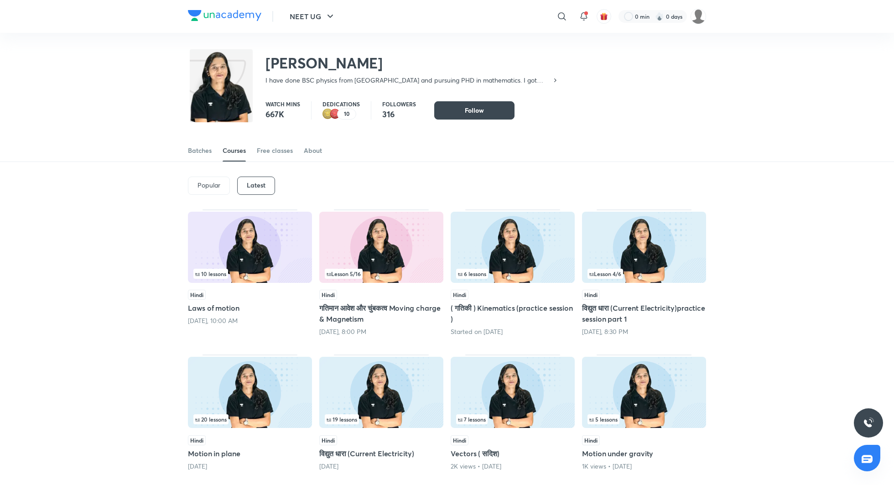
click at [362, 452] on h5 "विद्युत धारा (Current Electricity)" at bounding box center [381, 453] width 124 height 11
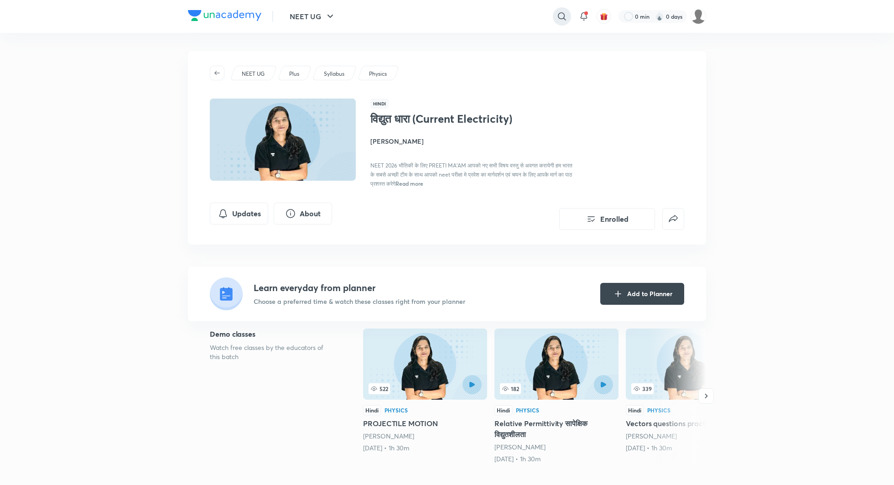
click at [561, 18] on icon at bounding box center [561, 16] width 11 height 11
type input "preeti diw"
click at [528, 57] on div "Preeti Diwakar 316 followers • 46 courses" at bounding box center [487, 59] width 168 height 25
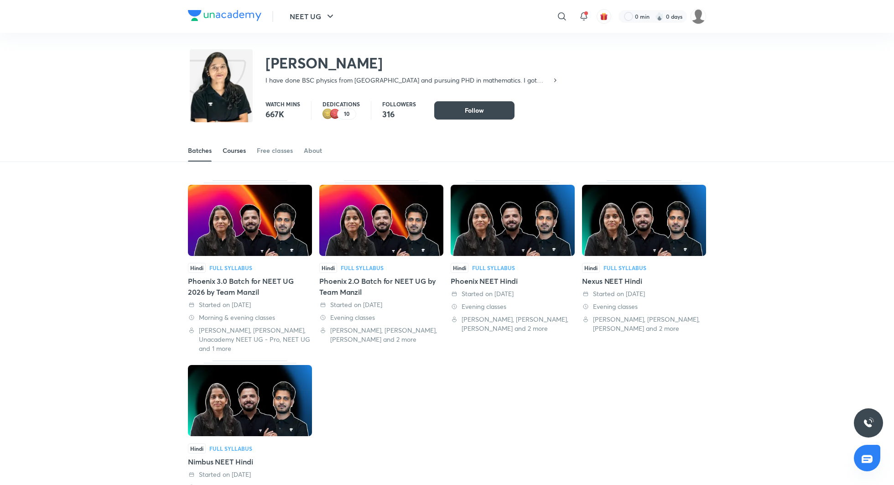
click at [240, 151] on div "Courses" at bounding box center [234, 150] width 23 height 9
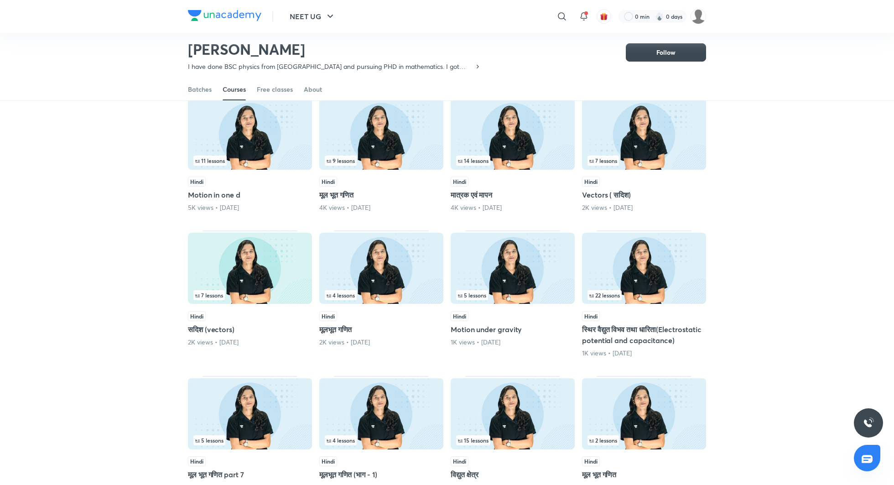
scroll to position [87, 0]
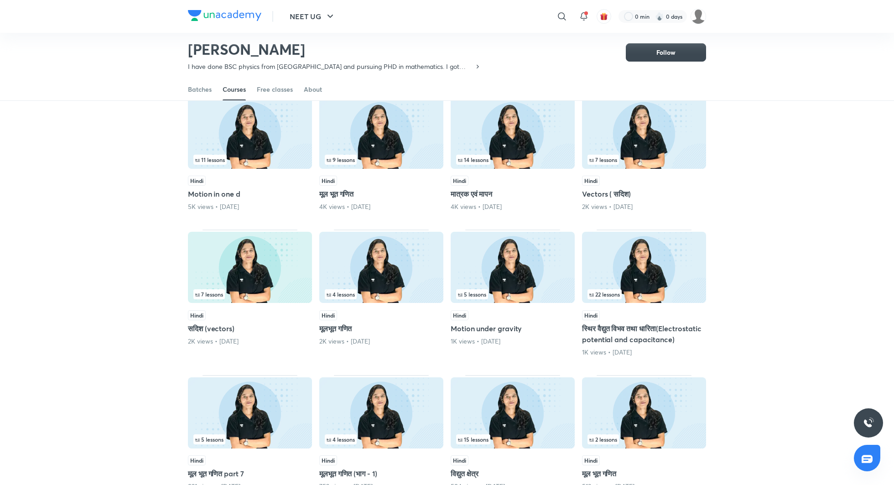
click at [338, 329] on h5 "मूलभूत गणित" at bounding box center [381, 328] width 124 height 11
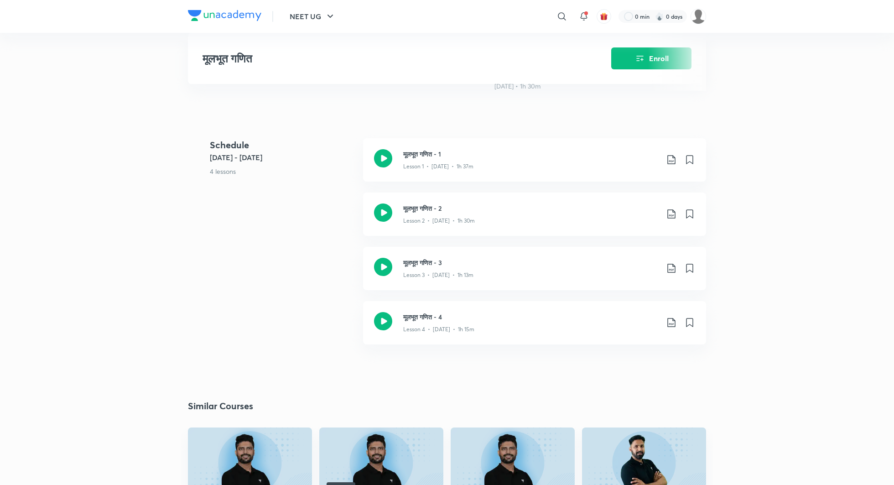
scroll to position [320, 0]
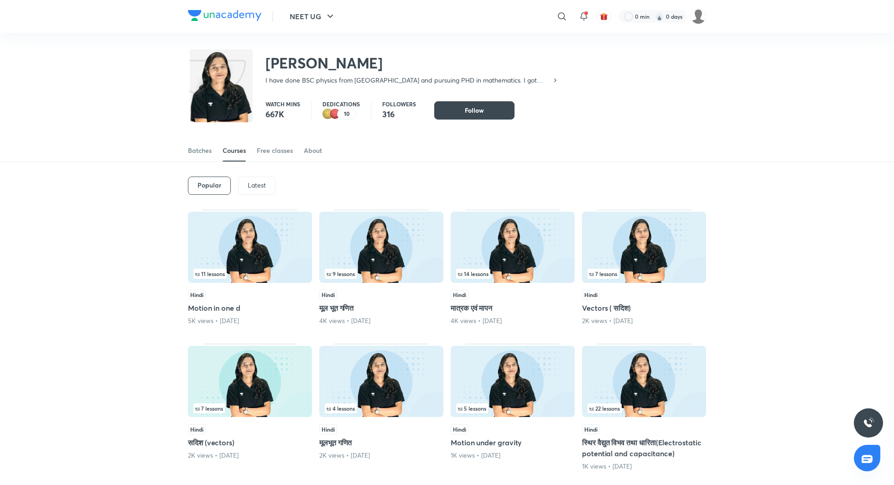
click at [258, 176] on div "Latest" at bounding box center [256, 185] width 37 height 18
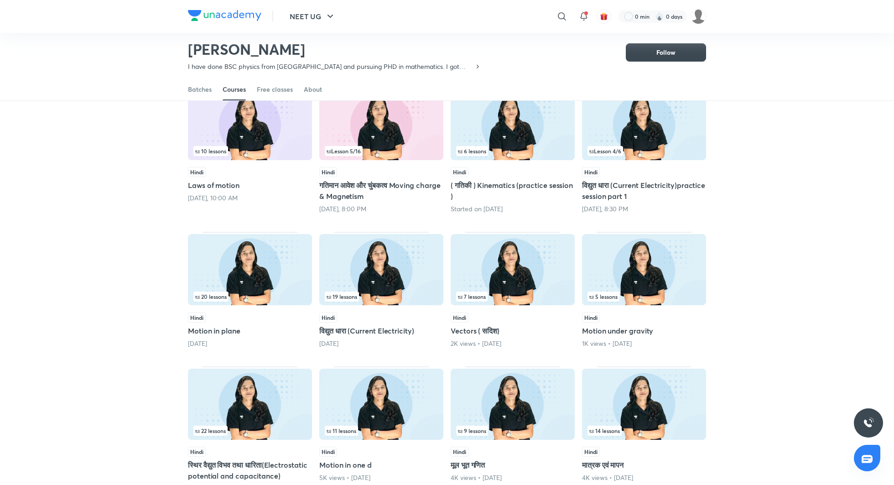
scroll to position [104, 0]
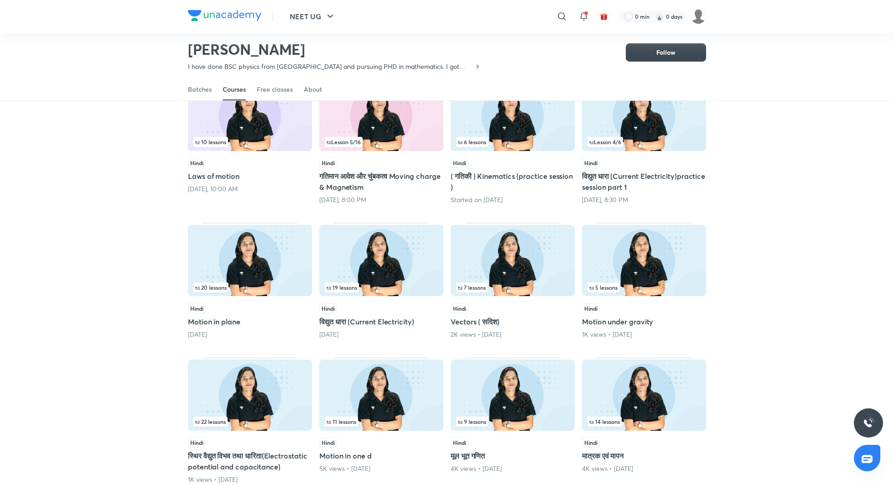
click at [354, 323] on h5 "विद्युत धारा (Current Electricity)" at bounding box center [381, 321] width 124 height 11
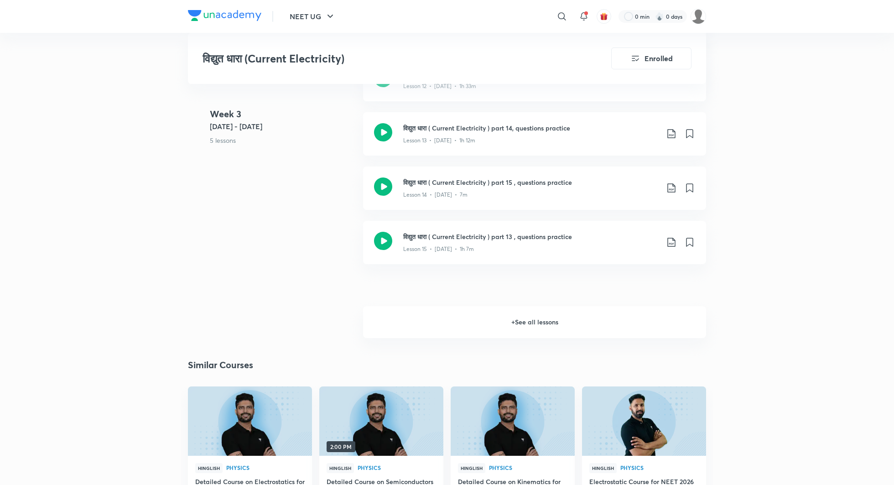
scroll to position [1266, 0]
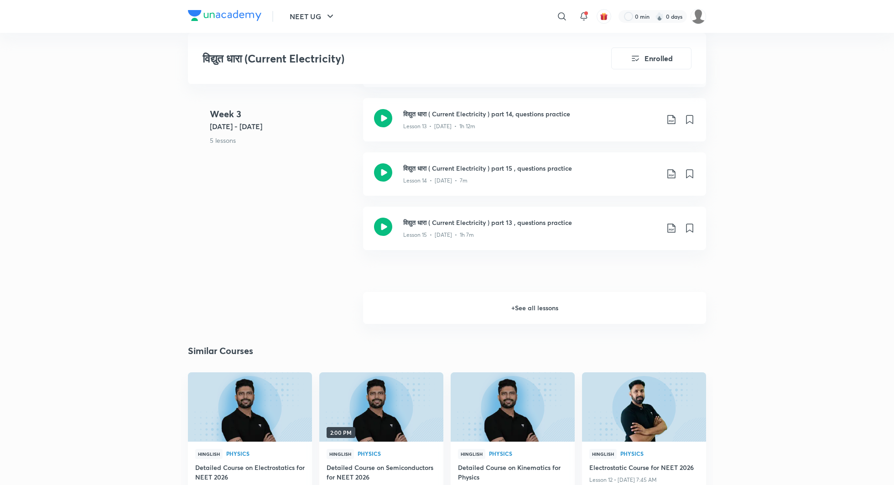
click at [506, 314] on h6 "+ See all lessons" at bounding box center [534, 308] width 343 height 32
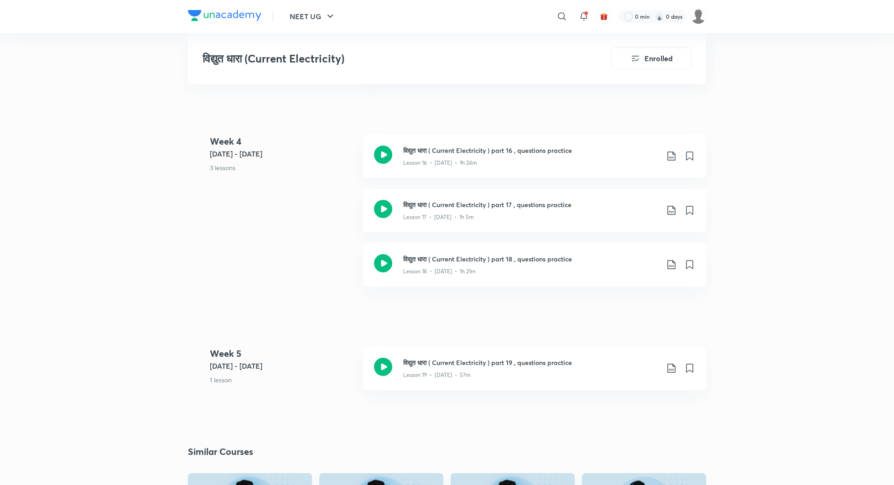
scroll to position [1443, 0]
